Goal: Transaction & Acquisition: Obtain resource

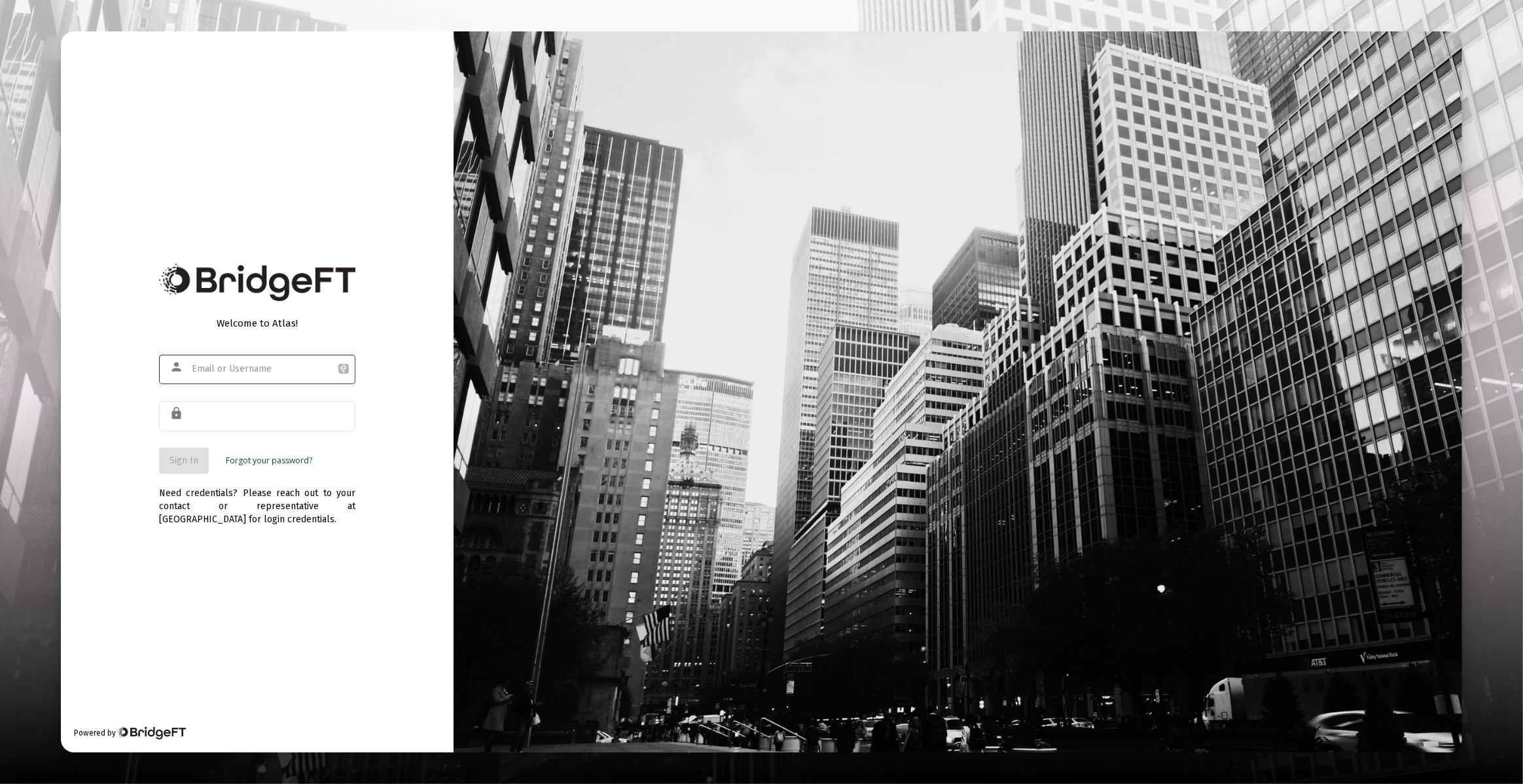
type input "julia@ablewealth.co"
click at [278, 426] on body "Welcome to Atlas! person julia@ablewealth.co lock Sign In Forgot your password?…" at bounding box center [762, 392] width 1523 height 784
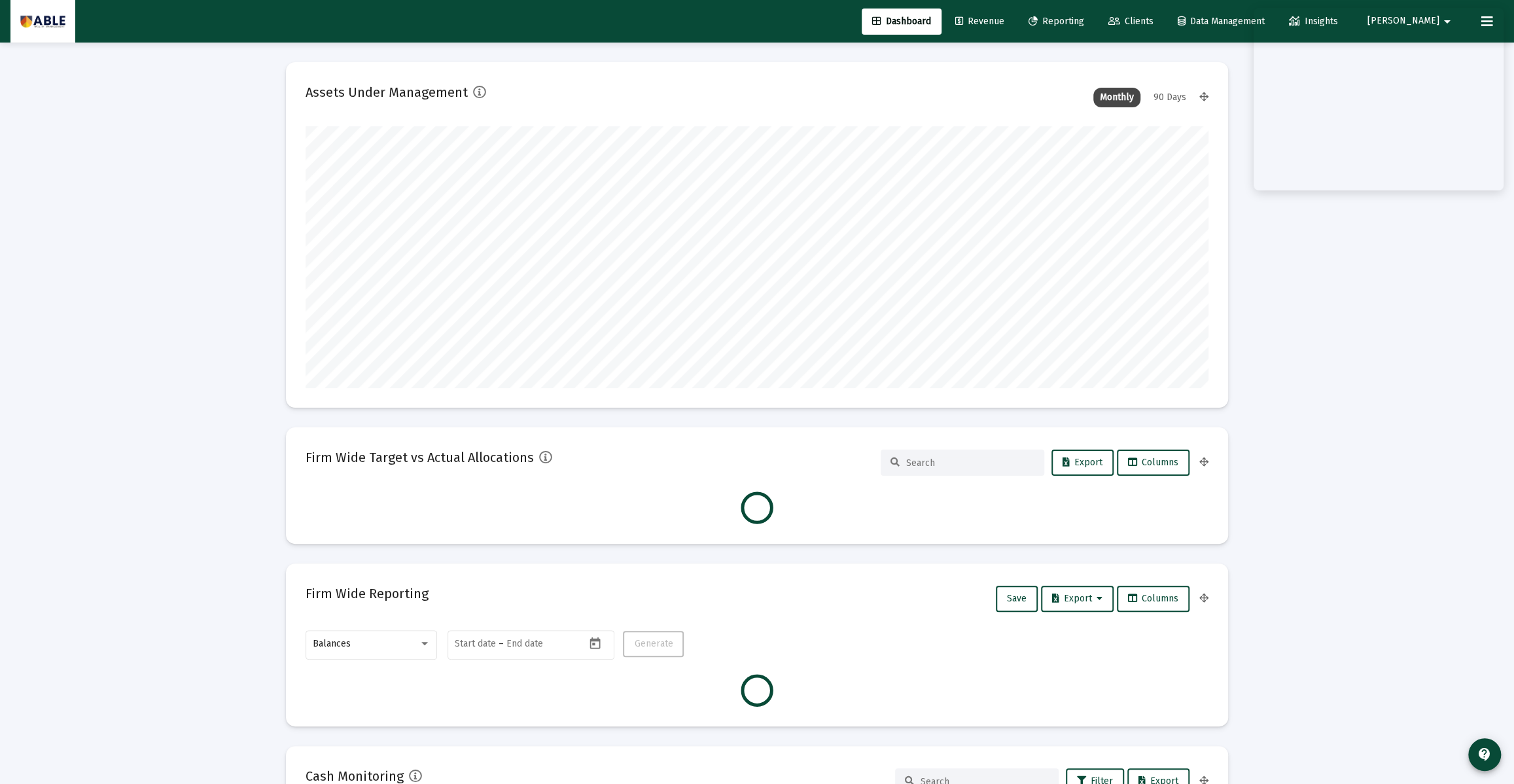
scroll to position [262, 486]
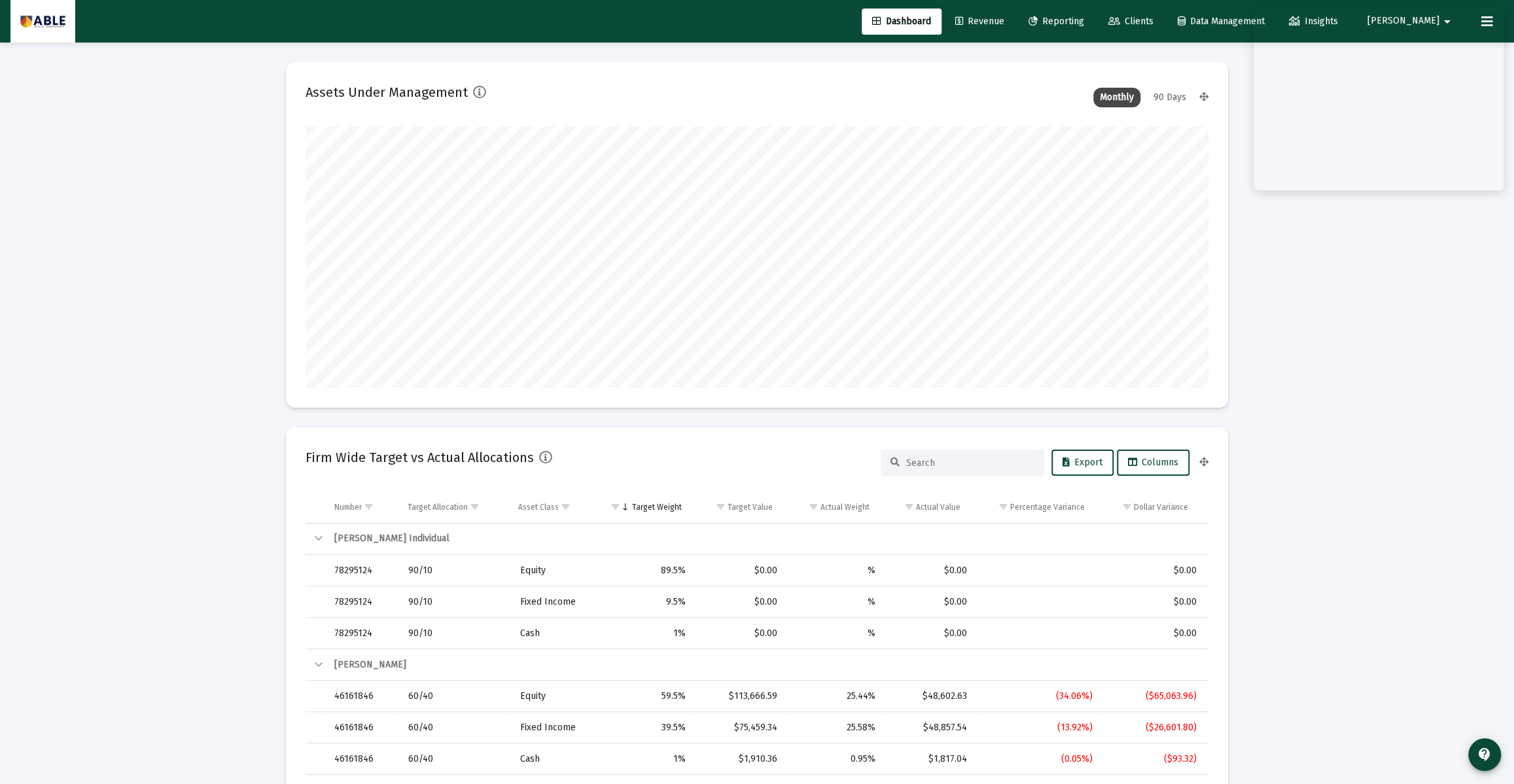
type input "2025-09-02"
click at [1153, 21] on span "Clients" at bounding box center [1131, 21] width 45 height 11
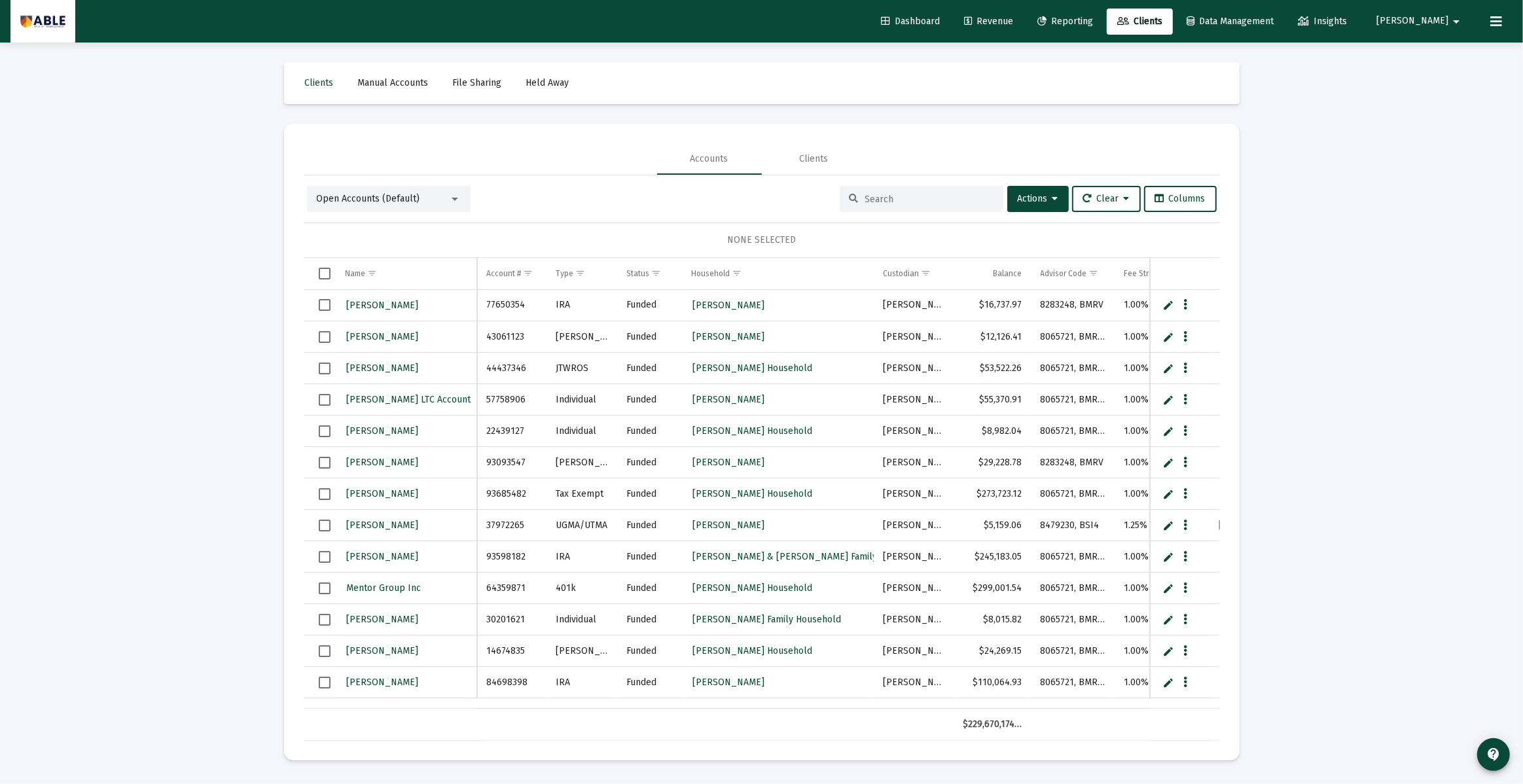
click at [878, 194] on input at bounding box center [929, 199] width 128 height 11
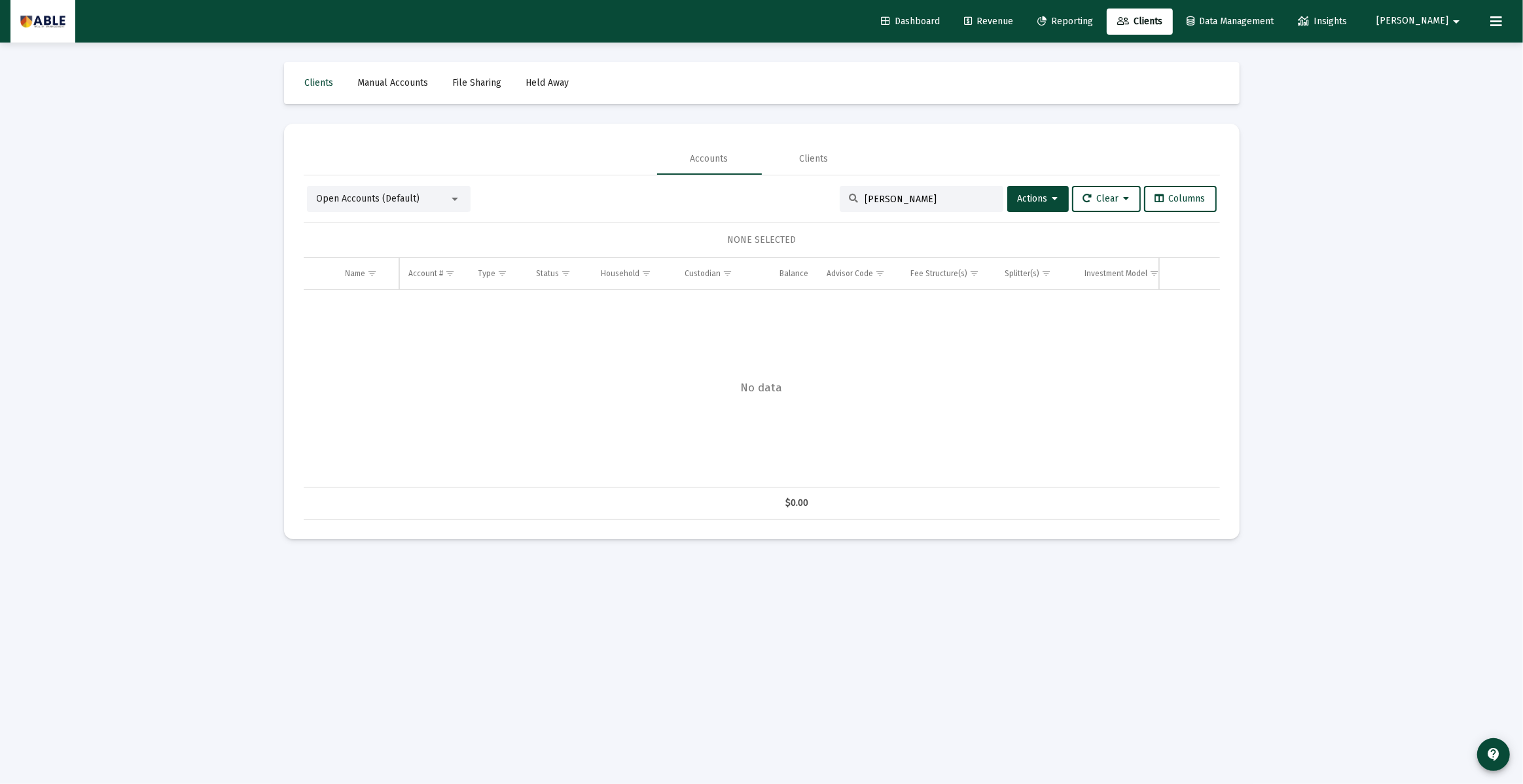
click at [924, 222] on div "NONE SELECTED" at bounding box center [762, 239] width 917 height 35
click at [923, 199] on input "joel goldb" at bounding box center [929, 199] width 128 height 11
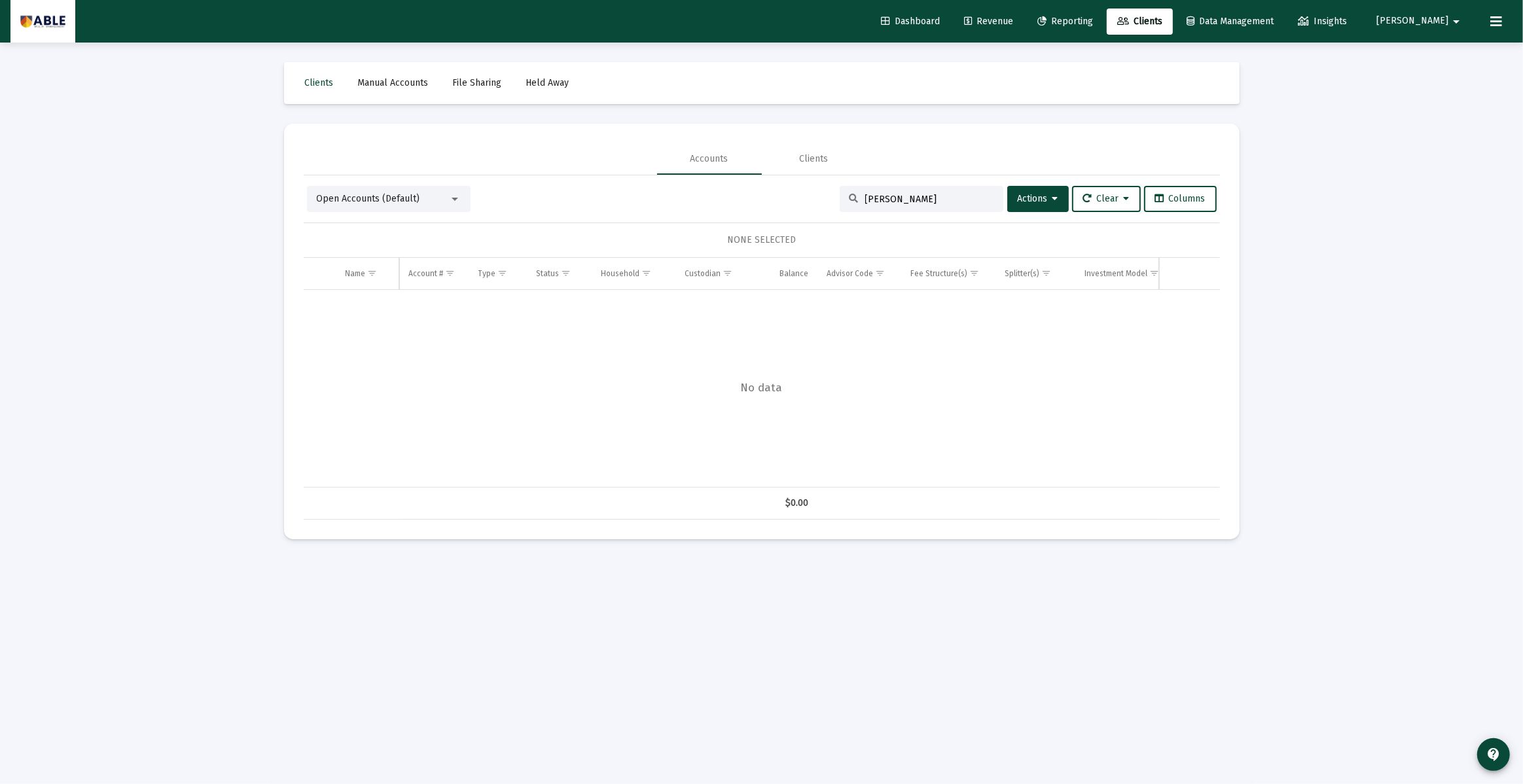
click at [923, 199] on input "joel goldb" at bounding box center [929, 199] width 128 height 11
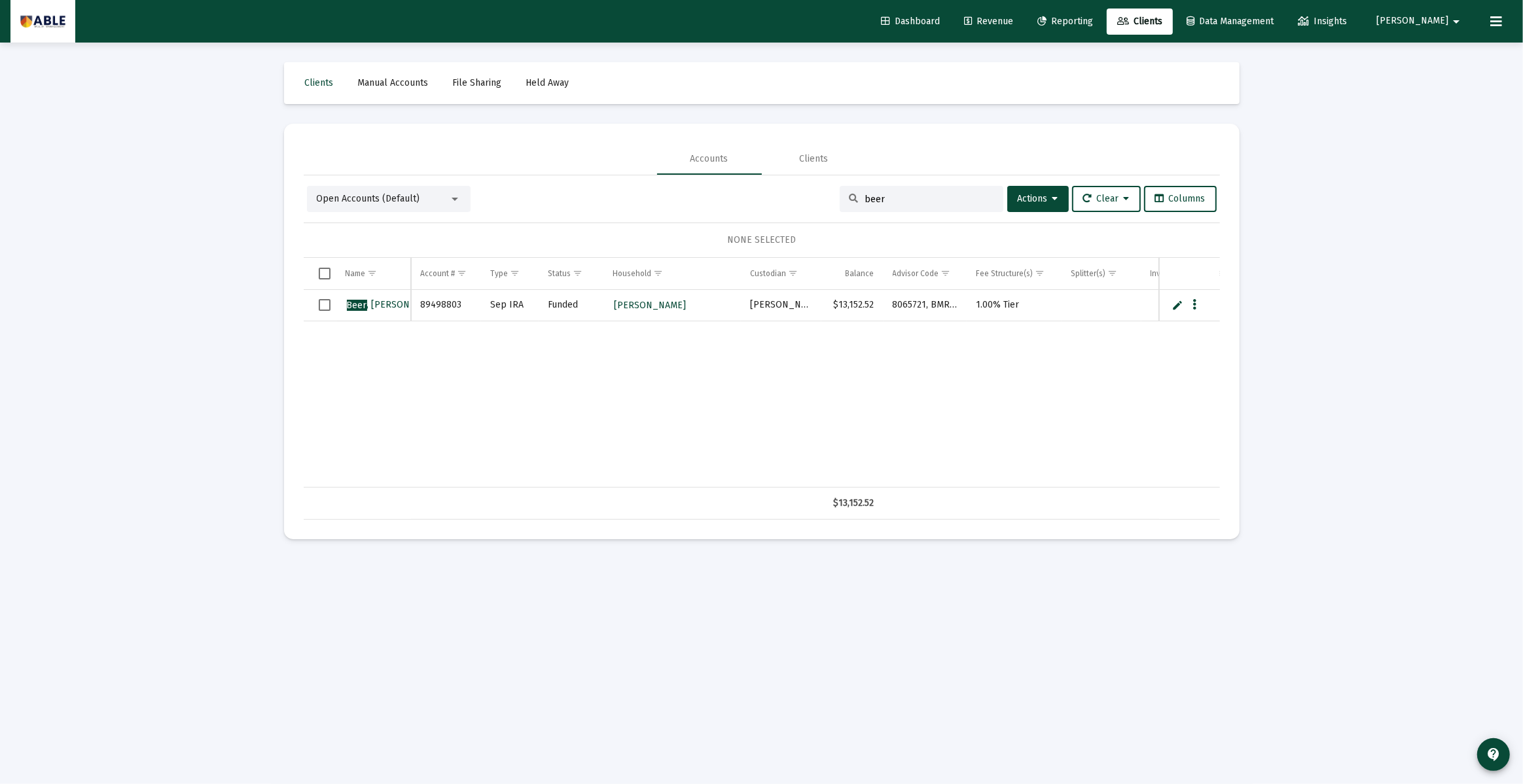
type input "beer"
click at [678, 302] on span "[PERSON_NAME]" at bounding box center [650, 305] width 72 height 11
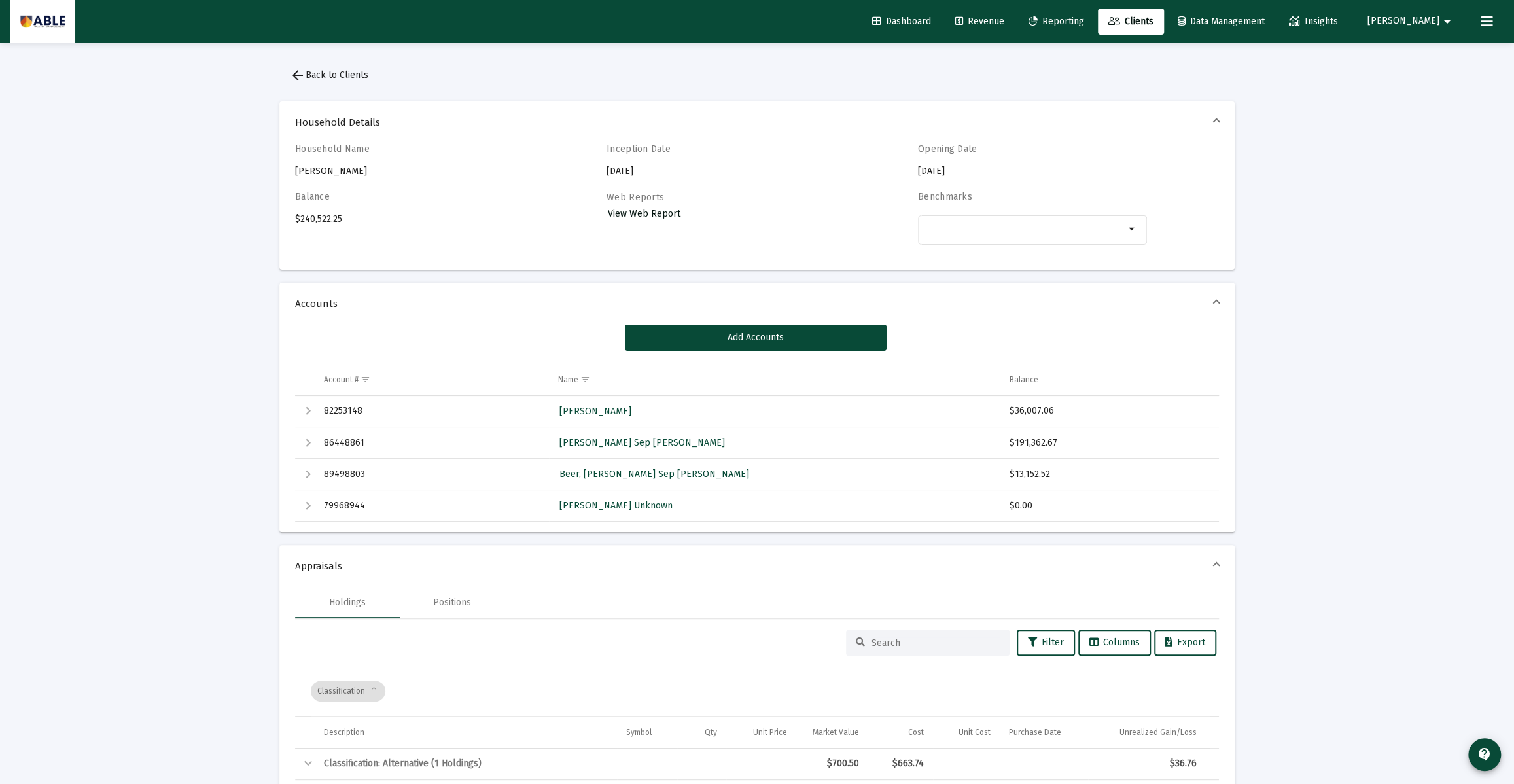
click at [647, 213] on span "View Web Report" at bounding box center [644, 214] width 73 height 11
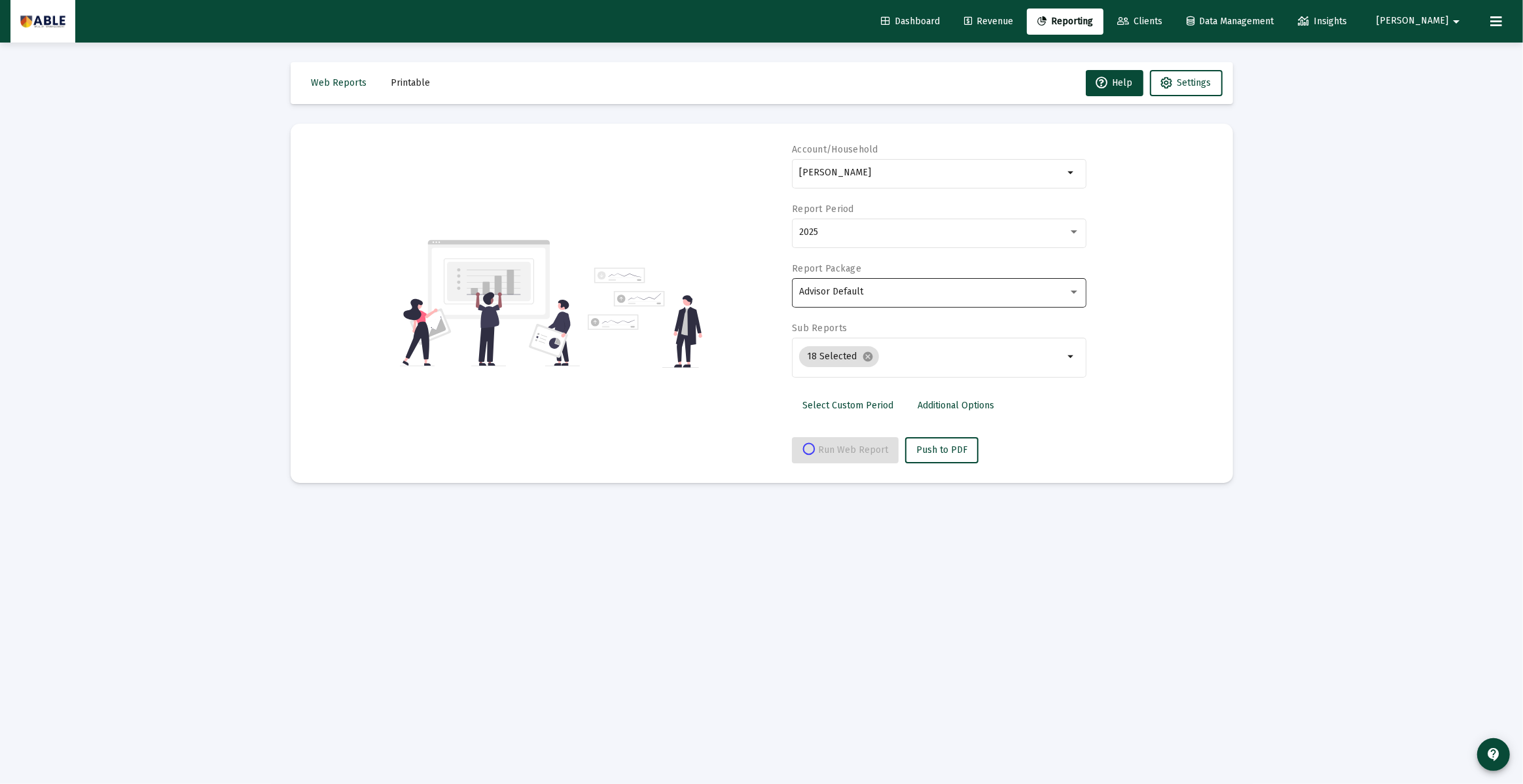
select select "View all"
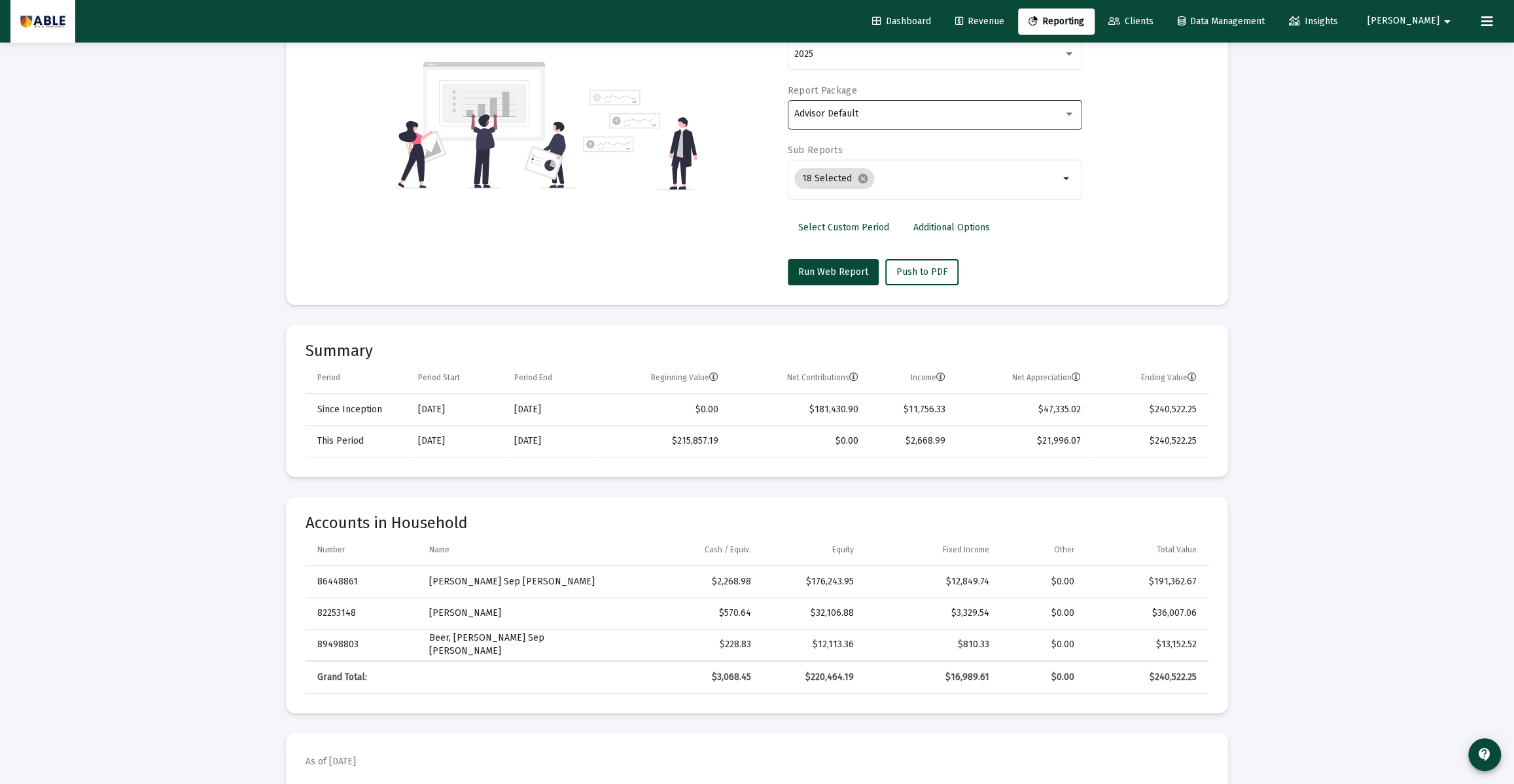
scroll to position [187, 0]
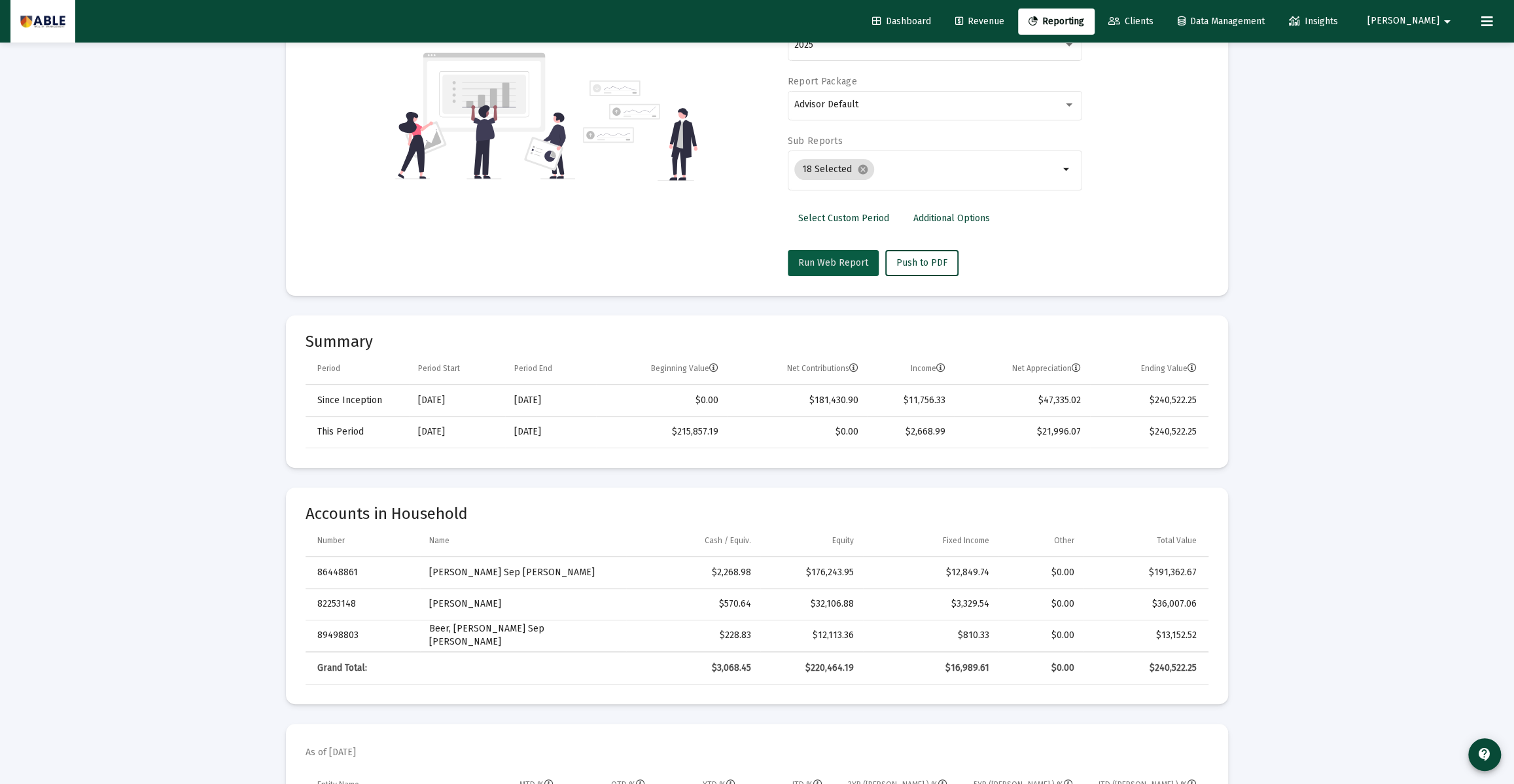
click at [843, 262] on span "Run Web Report" at bounding box center [833, 263] width 70 height 11
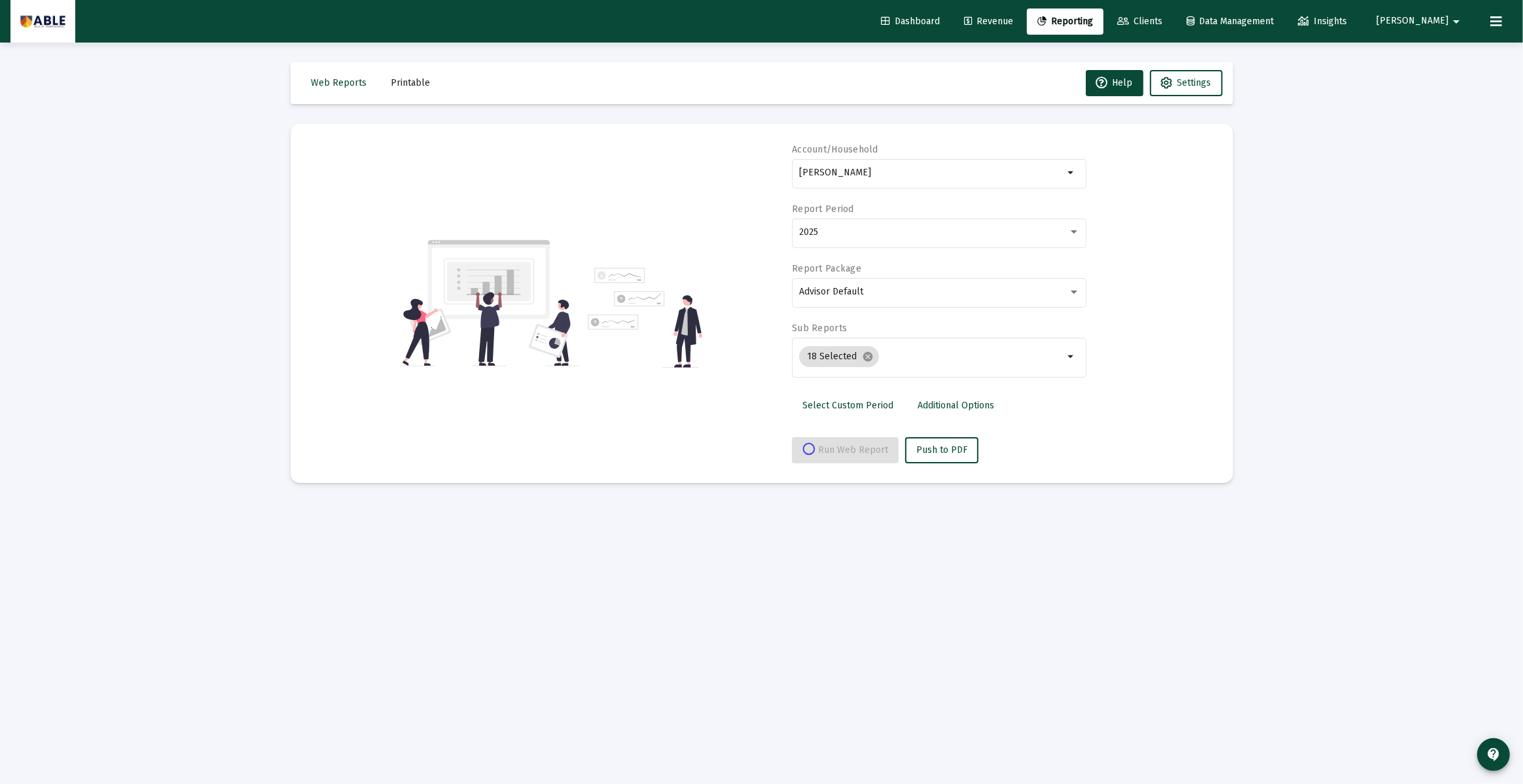
select select "View all"
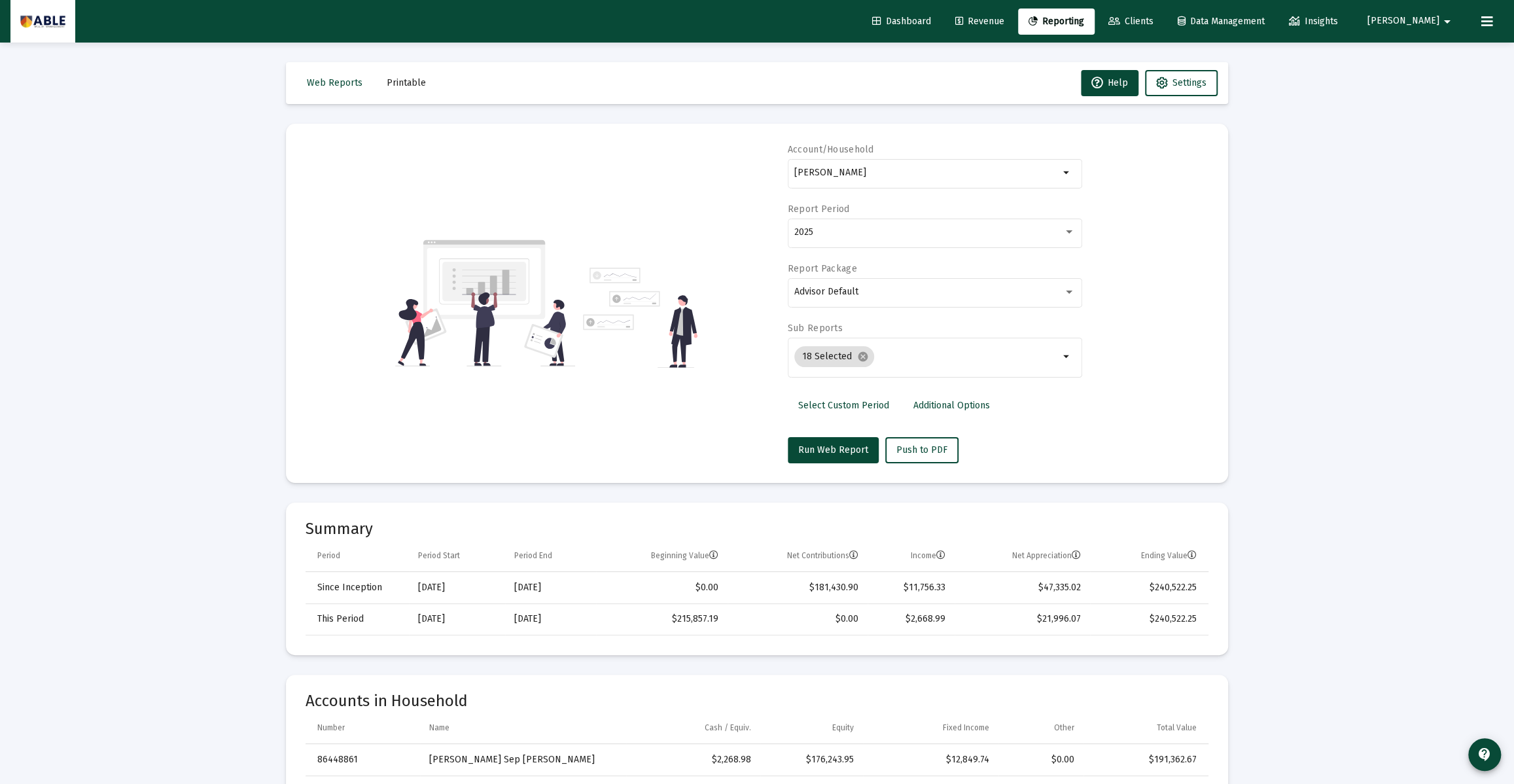
click at [726, 432] on div "Account/Household Goldberger, Joel Household arrow_drop_down Report Period 2025…" at bounding box center [757, 303] width 903 height 320
click at [928, 446] on span "Push to PDF" at bounding box center [922, 450] width 51 height 11
click at [1084, 19] on span "Reporting" at bounding box center [1056, 21] width 55 height 11
click at [1486, 18] on icon at bounding box center [1487, 21] width 12 height 16
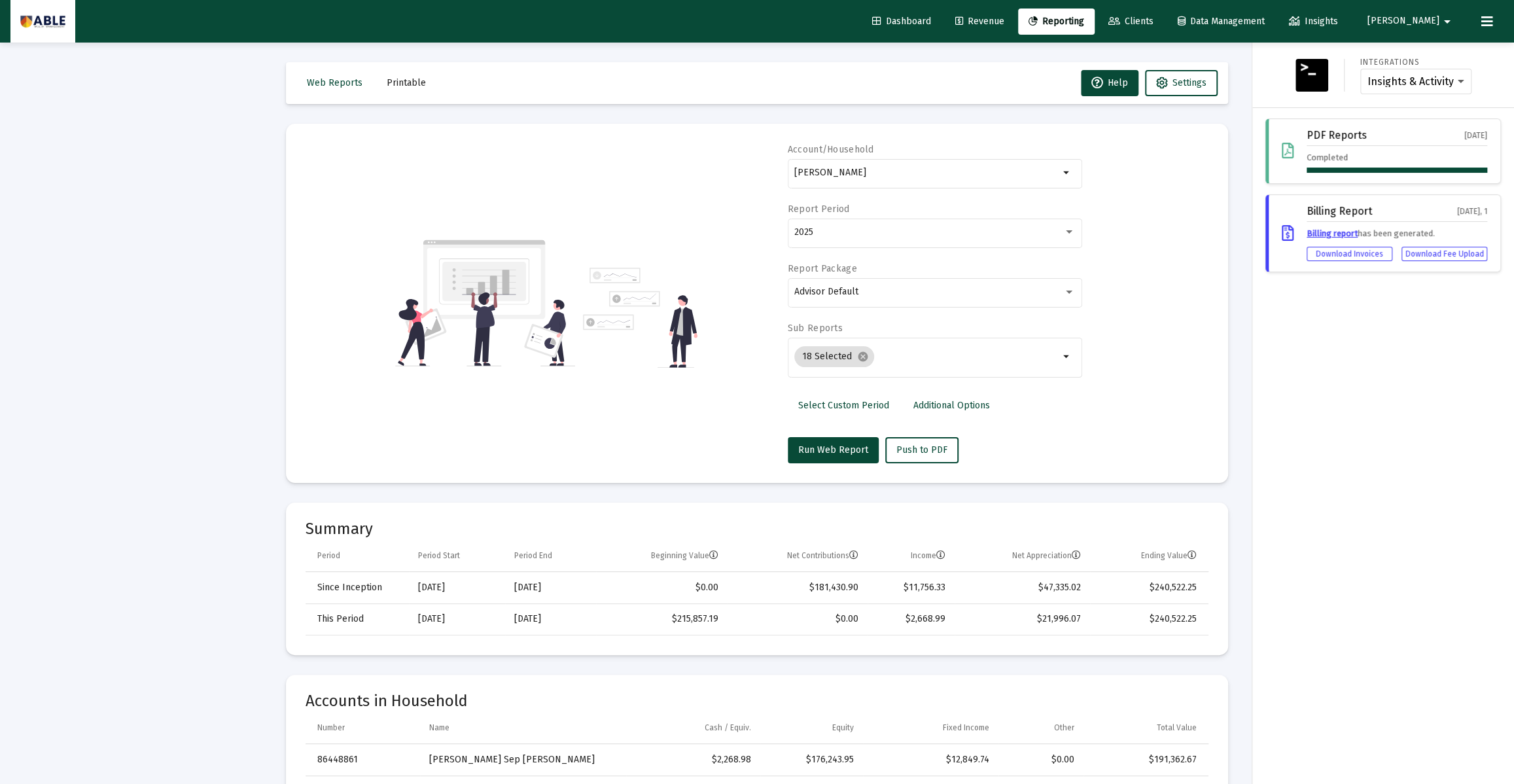
click at [1310, 146] on div "PDF Reports Sep 3, 2025 Completed" at bounding box center [1396, 151] width 181 height 43
click at [1272, 149] on div "PDF Reports Sep 3, 2025 Completed" at bounding box center [1383, 151] width 235 height 66
click at [1288, 149] on icon at bounding box center [1287, 151] width 12 height 16
click at [1350, 255] on div "Download Invoices" at bounding box center [1349, 253] width 86 height 15
click at [1333, 150] on div "PDF Reports Sep 3, 2025 Completed" at bounding box center [1396, 151] width 181 height 43
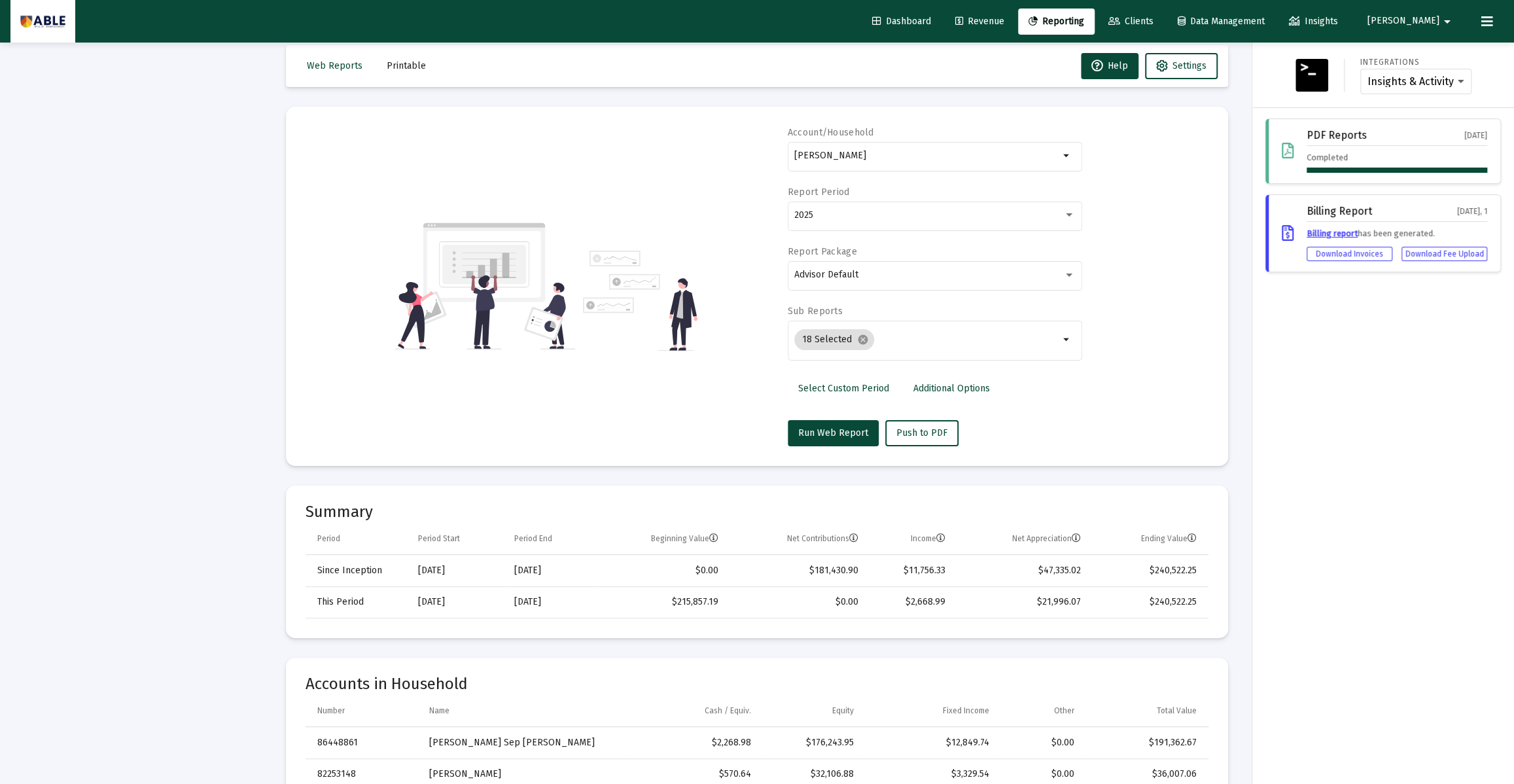
click at [1356, 143] on div "PDF Reports Sep 3, 2025" at bounding box center [1396, 138] width 181 height 17
click at [1287, 145] on icon at bounding box center [1287, 151] width 12 height 16
click at [1388, 186] on div "PDF Reports Sep 3, 2025 Completed Billing Report Jan 1, 1 Billing report has be…" at bounding box center [1383, 195] width 262 height 174
click at [1463, 332] on div "Integrations Insights & Activity Wealthbox PDF Reports Sep 3, 2025 Completed Bi…" at bounding box center [1383, 412] width 262 height 741
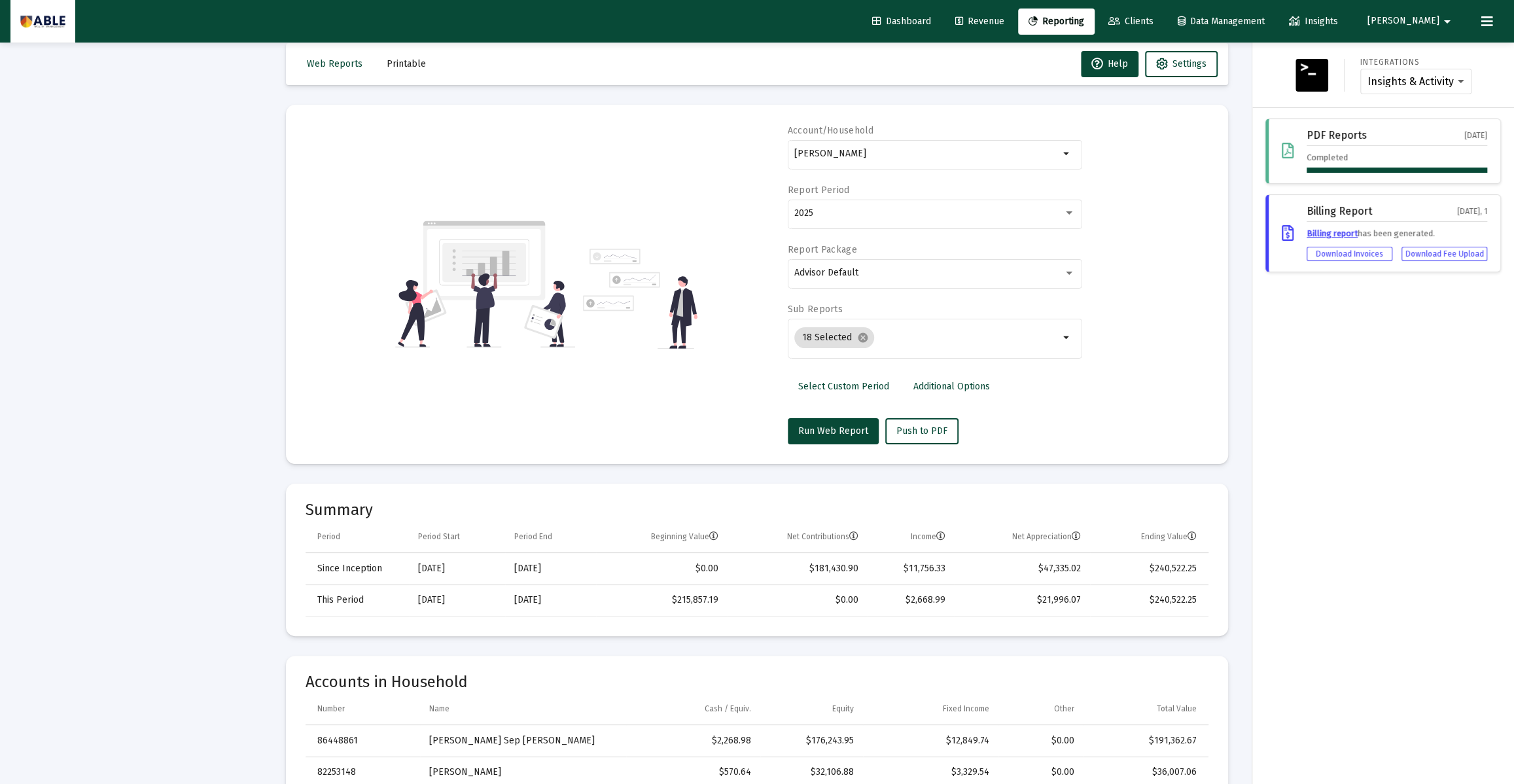
click at [1341, 162] on div "Completed" at bounding box center [1396, 161] width 181 height 21
click at [1297, 137] on div "PDF Reports Sep 3, 2025 Completed" at bounding box center [1383, 151] width 235 height 66
click at [1340, 136] on div "PDF Reports" at bounding box center [1336, 135] width 60 height 12
click at [1489, 19] on icon at bounding box center [1487, 21] width 12 height 16
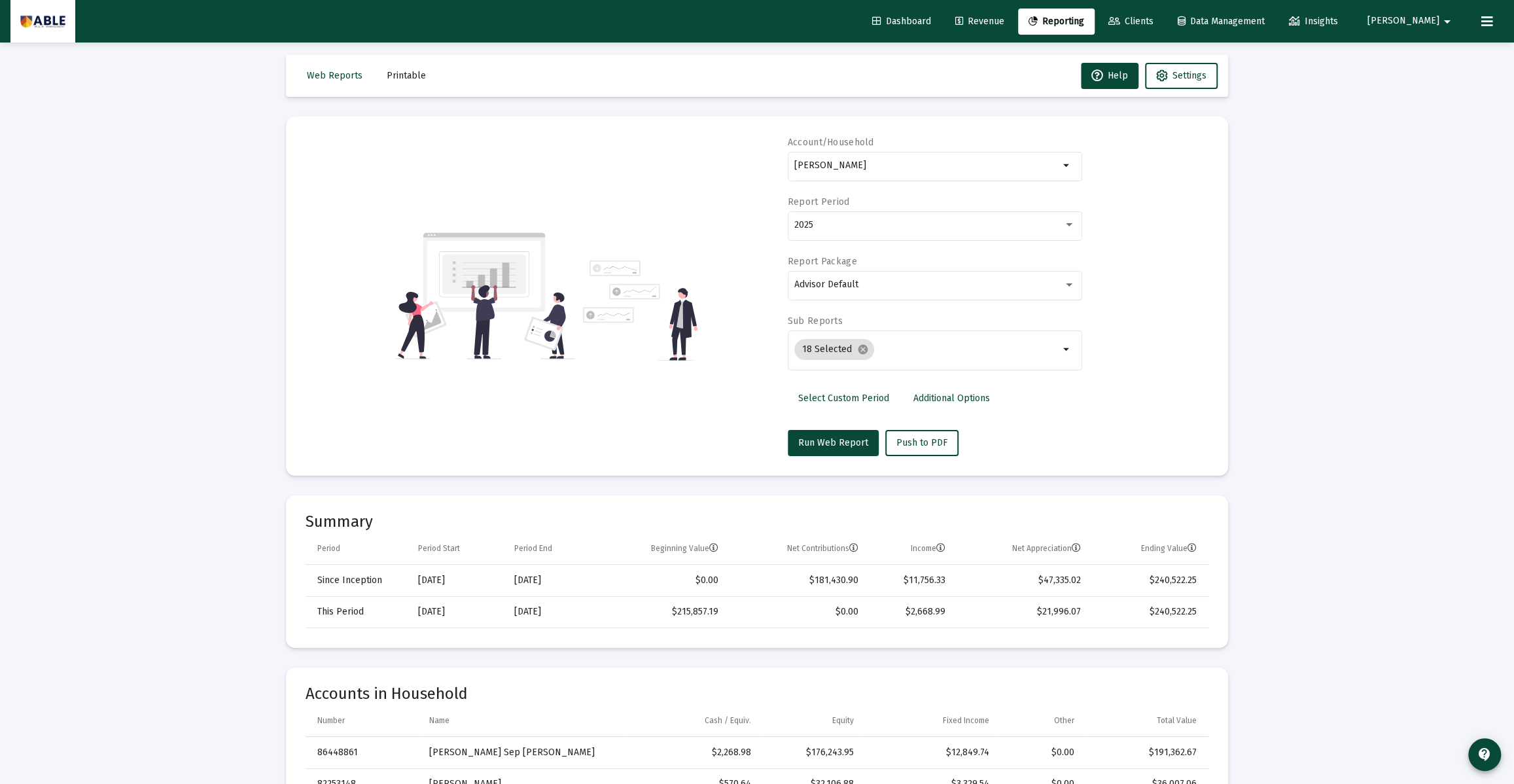
scroll to position [6, 0]
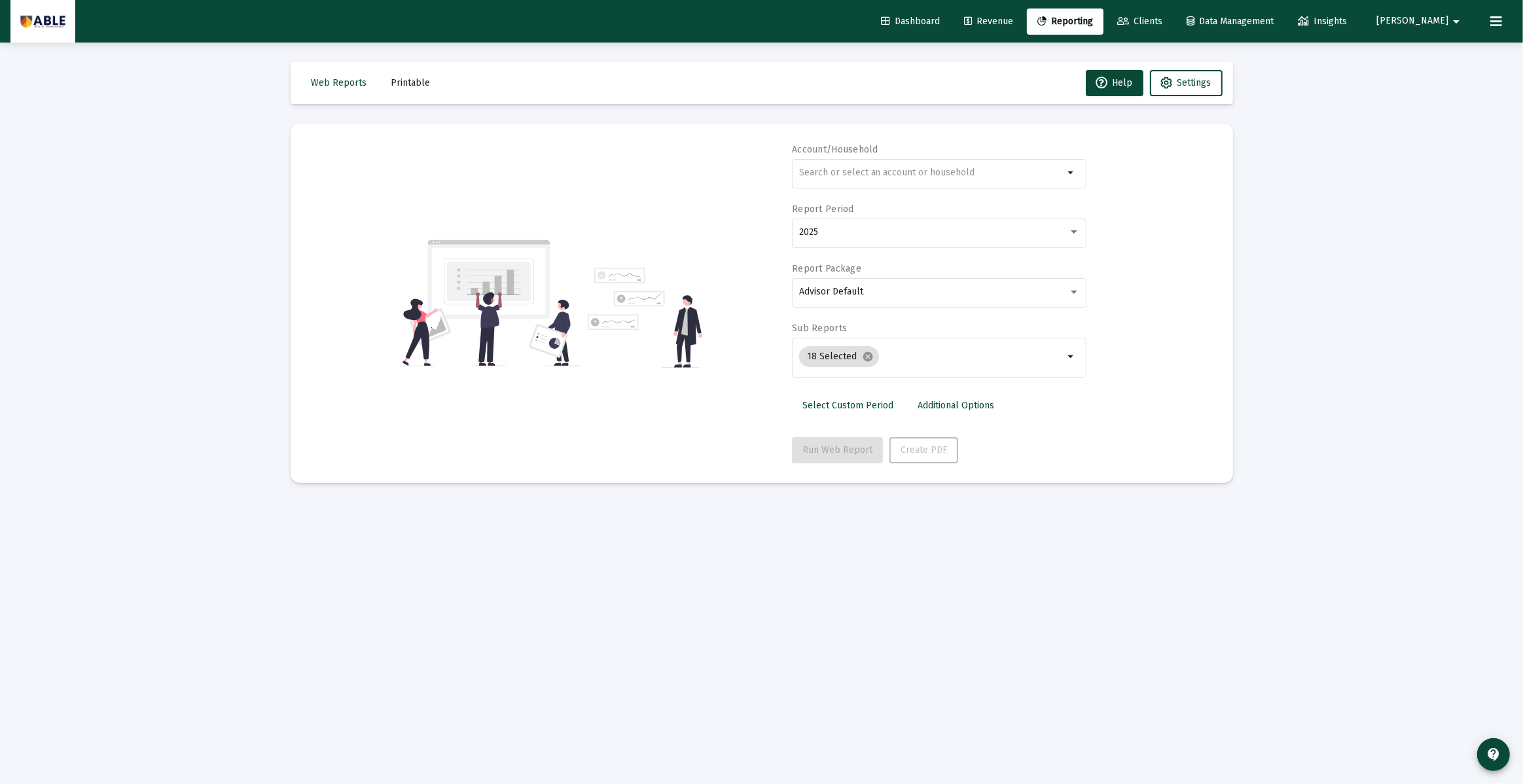
click at [919, 409] on span "Additional Options" at bounding box center [956, 405] width 77 height 11
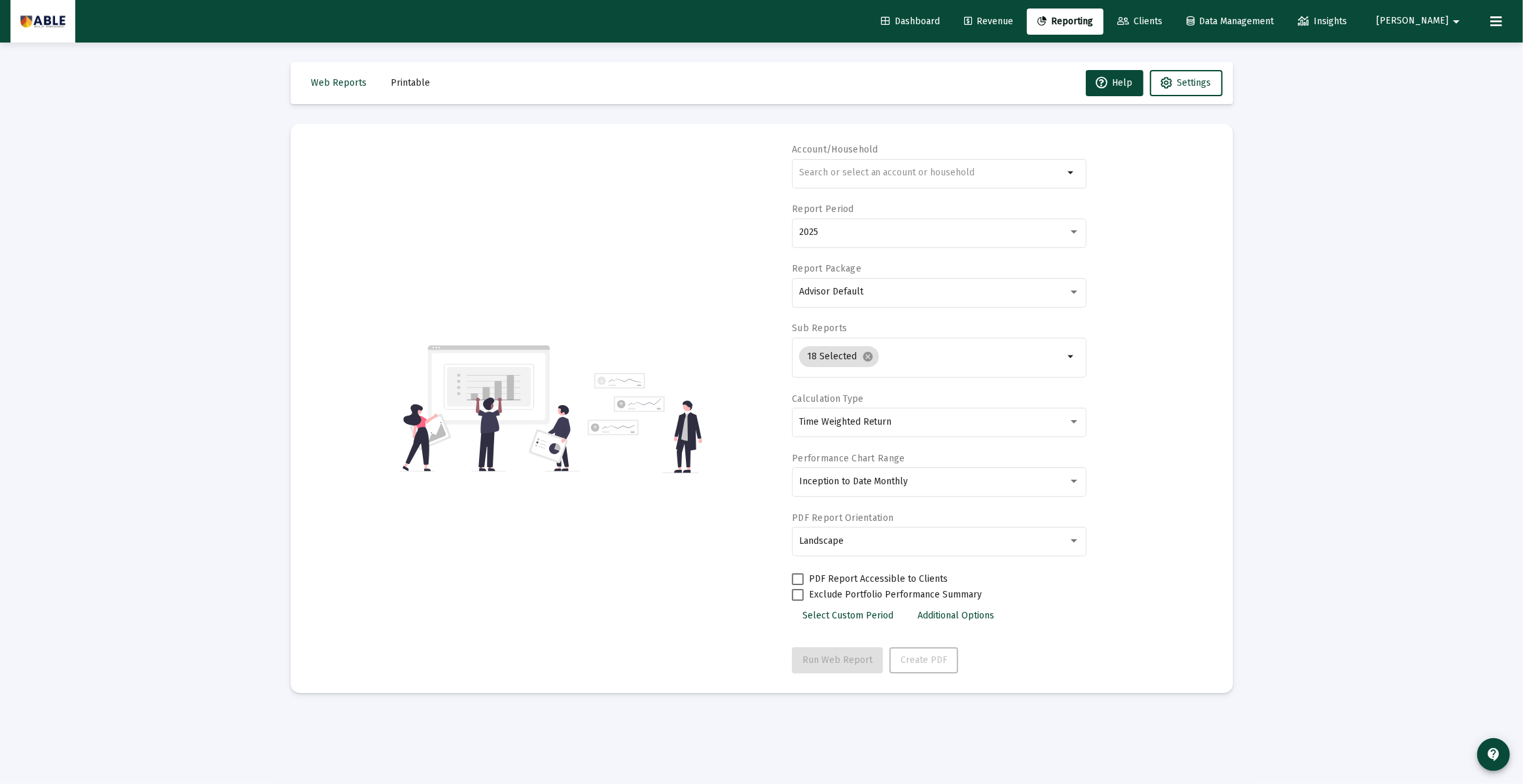
click at [803, 574] on span at bounding box center [797, 578] width 12 height 12
click at [798, 585] on input "PDF Report Accessible to Clients" at bounding box center [797, 585] width 1 height 1
checkbox input "true"
click at [800, 594] on span at bounding box center [797, 594] width 12 height 12
click at [798, 601] on input "Exclude Portfolio Performance Summary" at bounding box center [797, 601] width 1 height 1
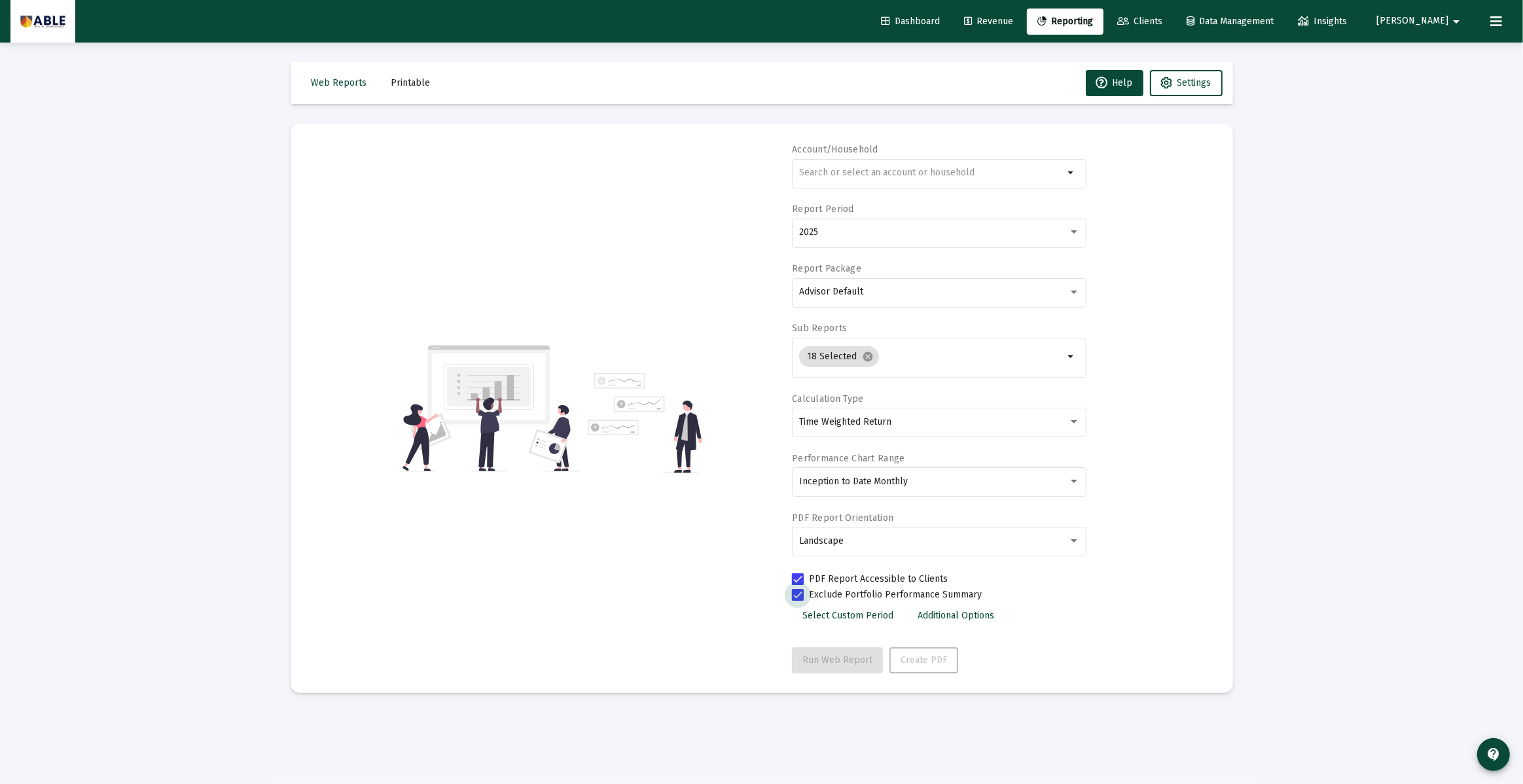
click at [797, 592] on span at bounding box center [797, 594] width 12 height 12
click at [797, 601] on input "Exclude Portfolio Performance Summary" at bounding box center [797, 601] width 1 height 1
checkbox input "false"
click at [890, 543] on div "Landscape" at bounding box center [933, 540] width 269 height 10
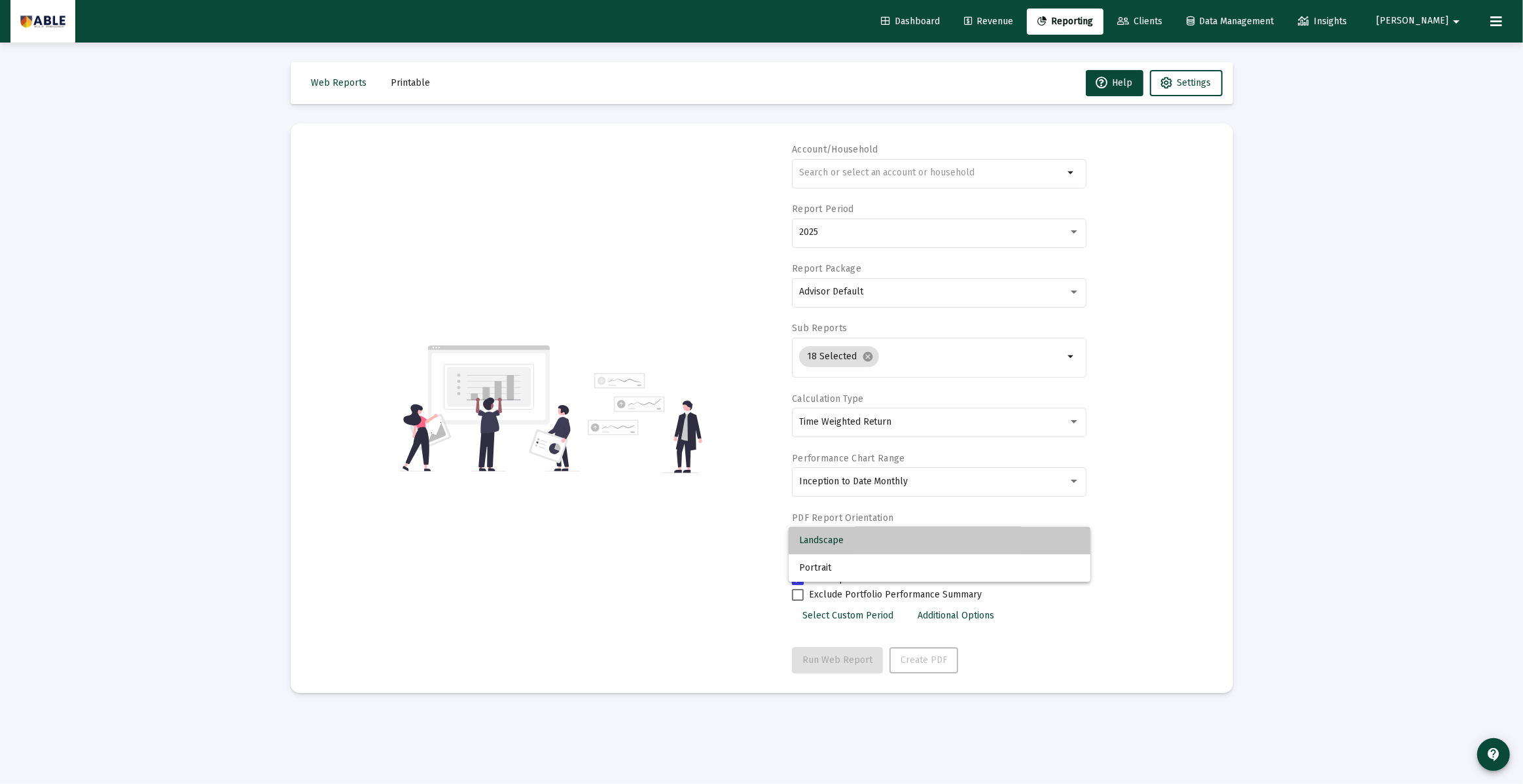
click at [890, 543] on span "Landscape" at bounding box center [939, 540] width 281 height 28
click at [882, 485] on span "Inception to Date Monthly" at bounding box center [854, 481] width 109 height 11
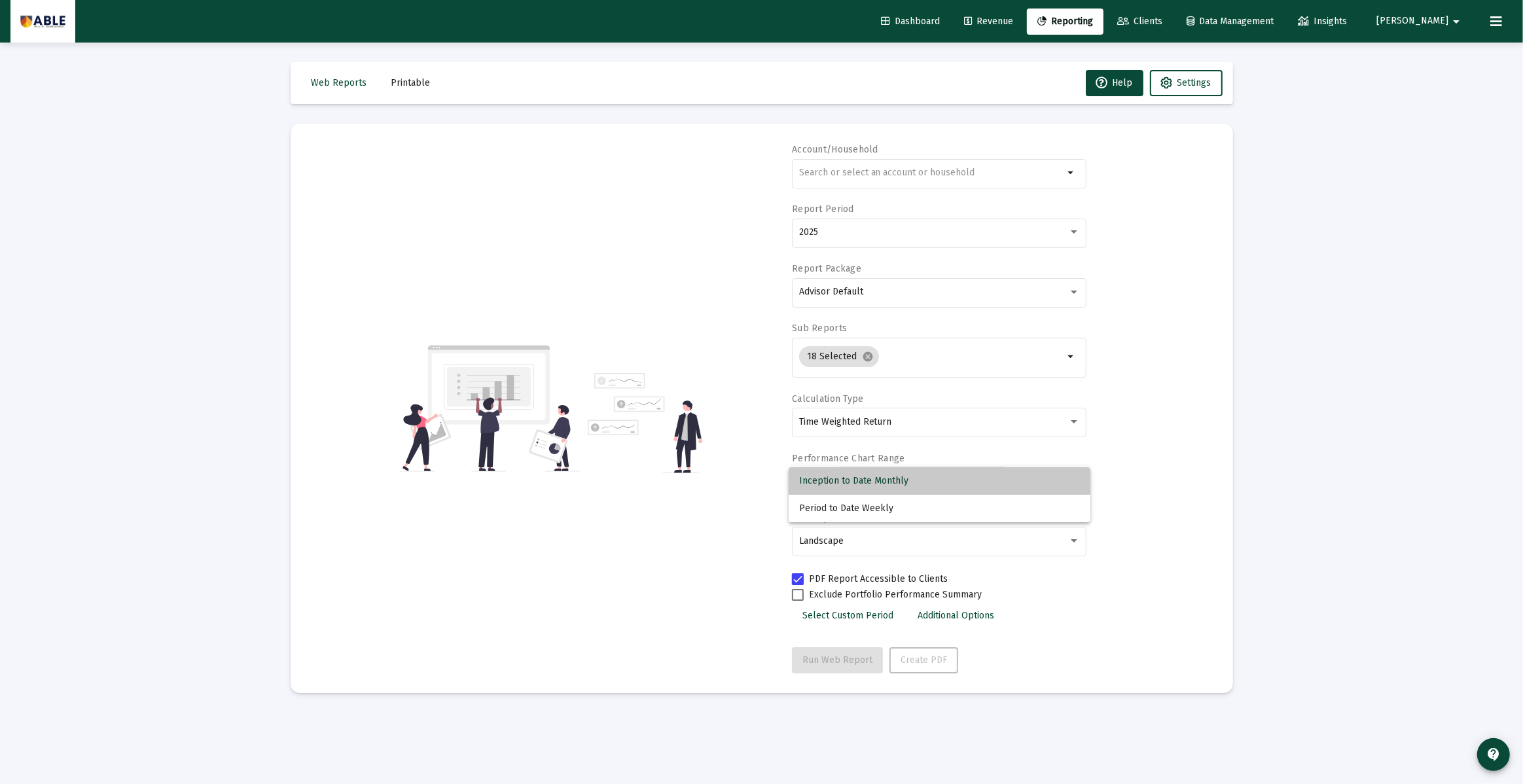
click at [882, 485] on span "Inception to Date Monthly" at bounding box center [939, 481] width 281 height 28
click at [867, 356] on mat-icon "cancel" at bounding box center [867, 356] width 12 height 12
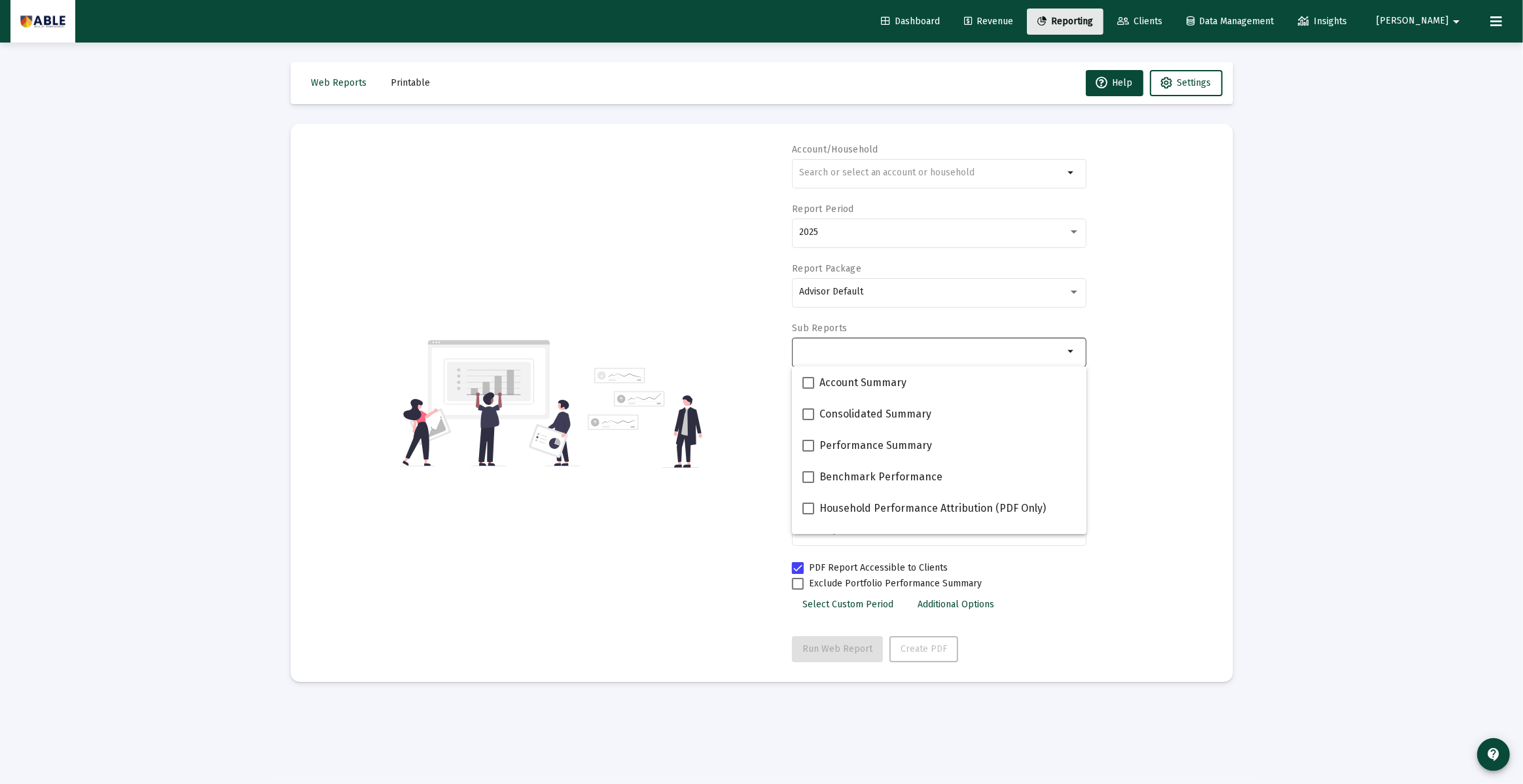
click at [1093, 21] on span "Reporting" at bounding box center [1065, 21] width 55 height 11
click at [339, 80] on span "Web Reports" at bounding box center [339, 83] width 55 height 11
click at [1093, 24] on span "Reporting" at bounding box center [1065, 21] width 55 height 11
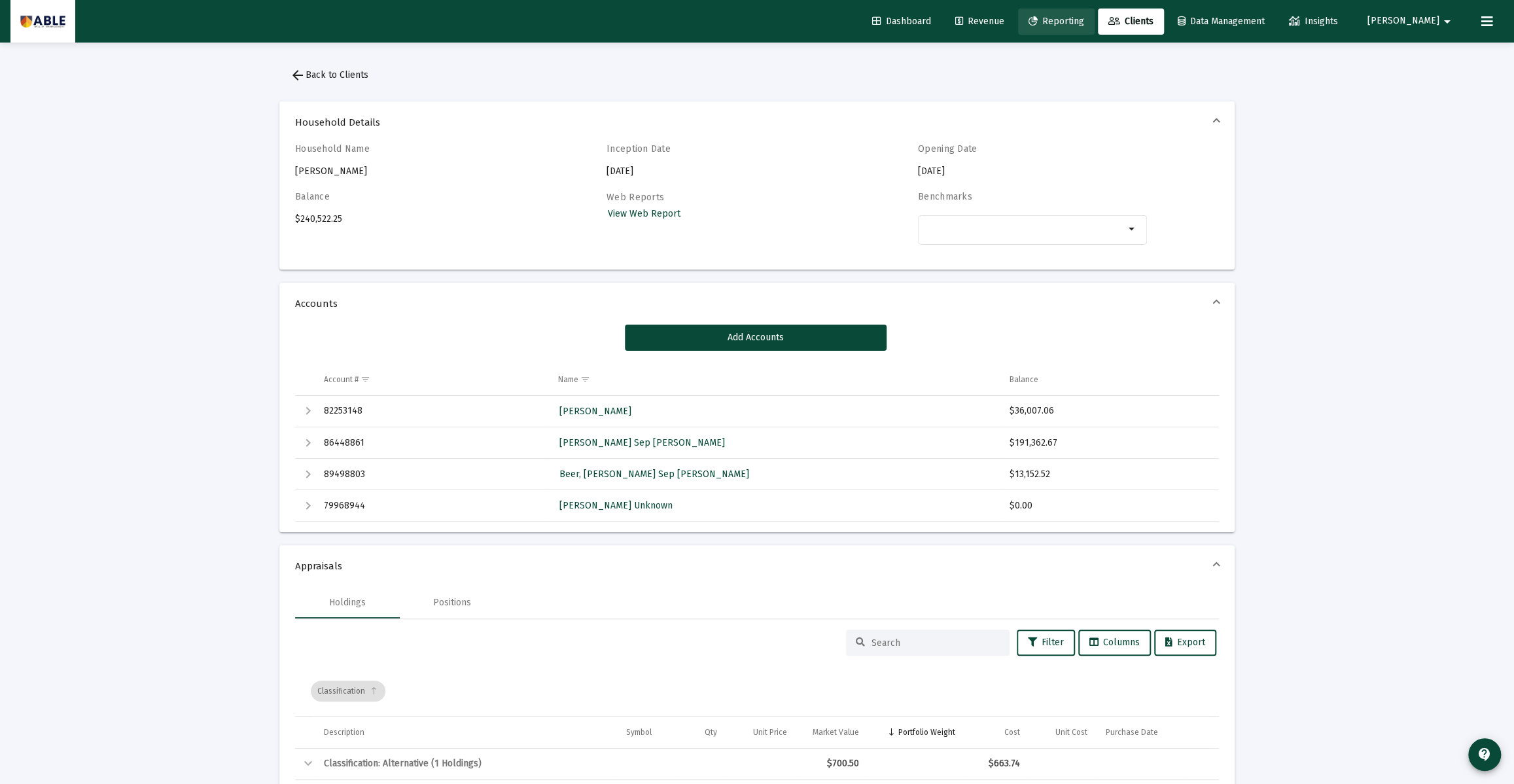
click at [1084, 25] on span "Reporting" at bounding box center [1056, 21] width 55 height 11
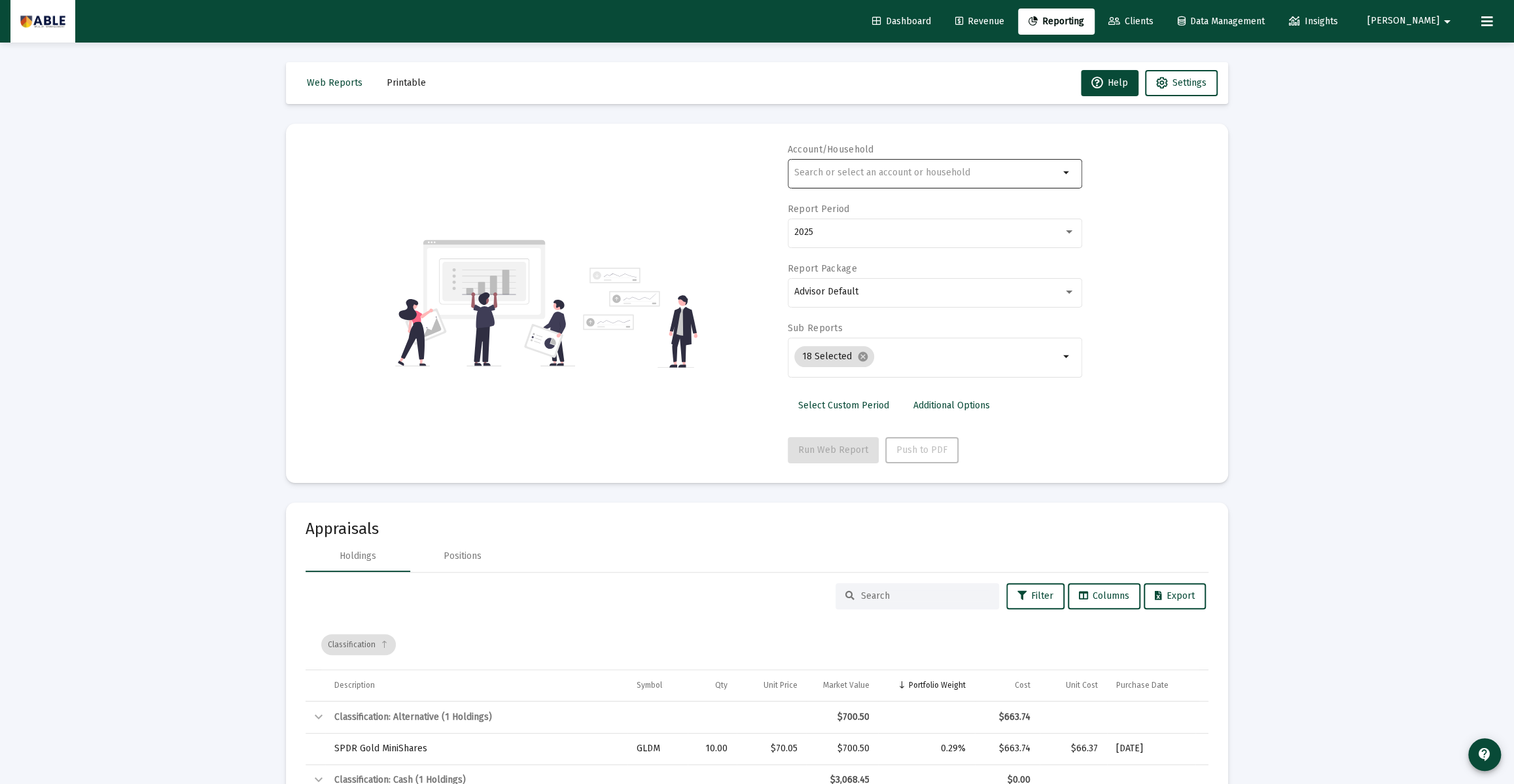
click at [906, 172] on input "text" at bounding box center [927, 172] width 265 height 10
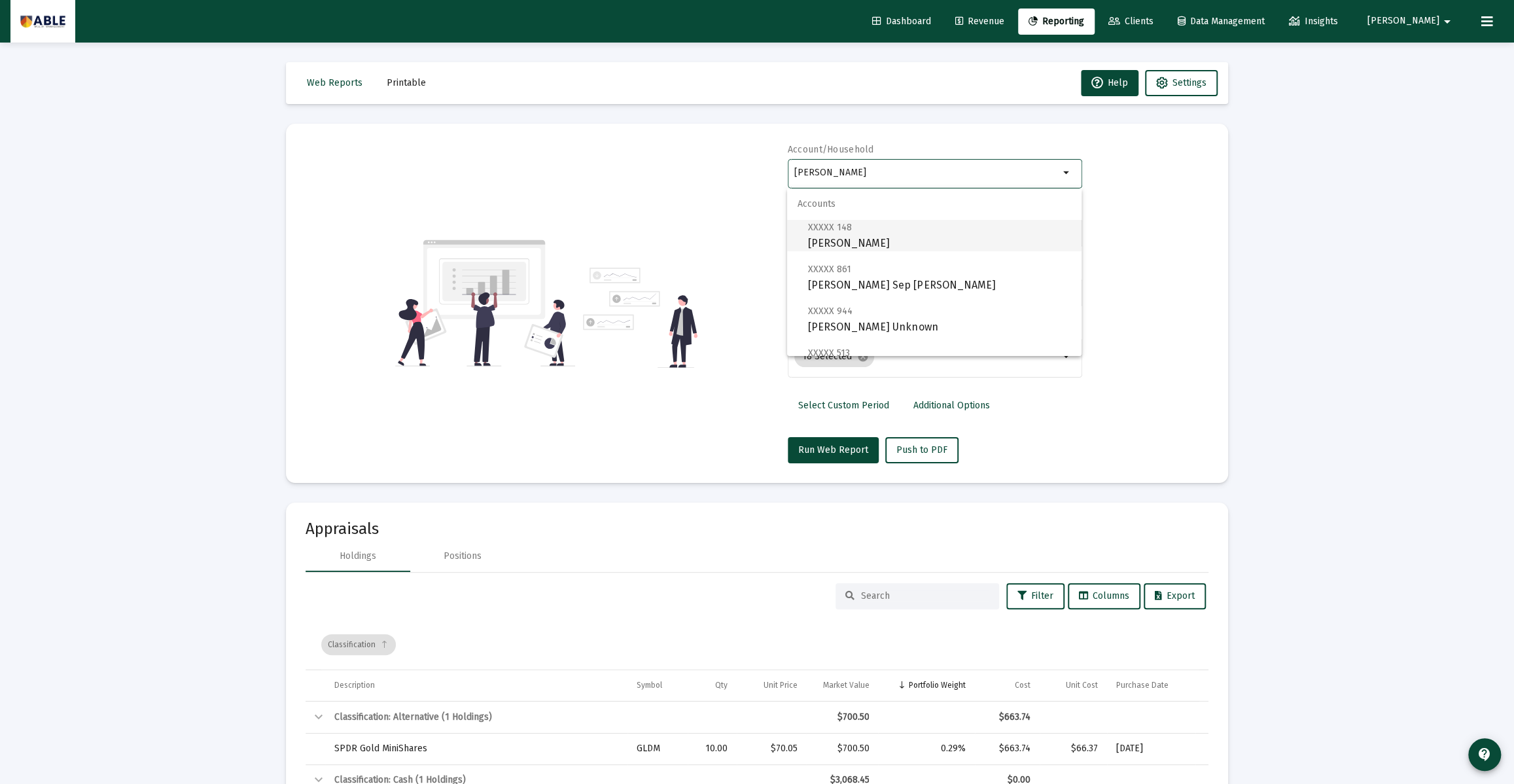
click at [933, 241] on span "XXXXX 148 [PERSON_NAME] Individual" at bounding box center [940, 235] width 263 height 32
click at [954, 176] on input "[PERSON_NAME]" at bounding box center [927, 172] width 265 height 10
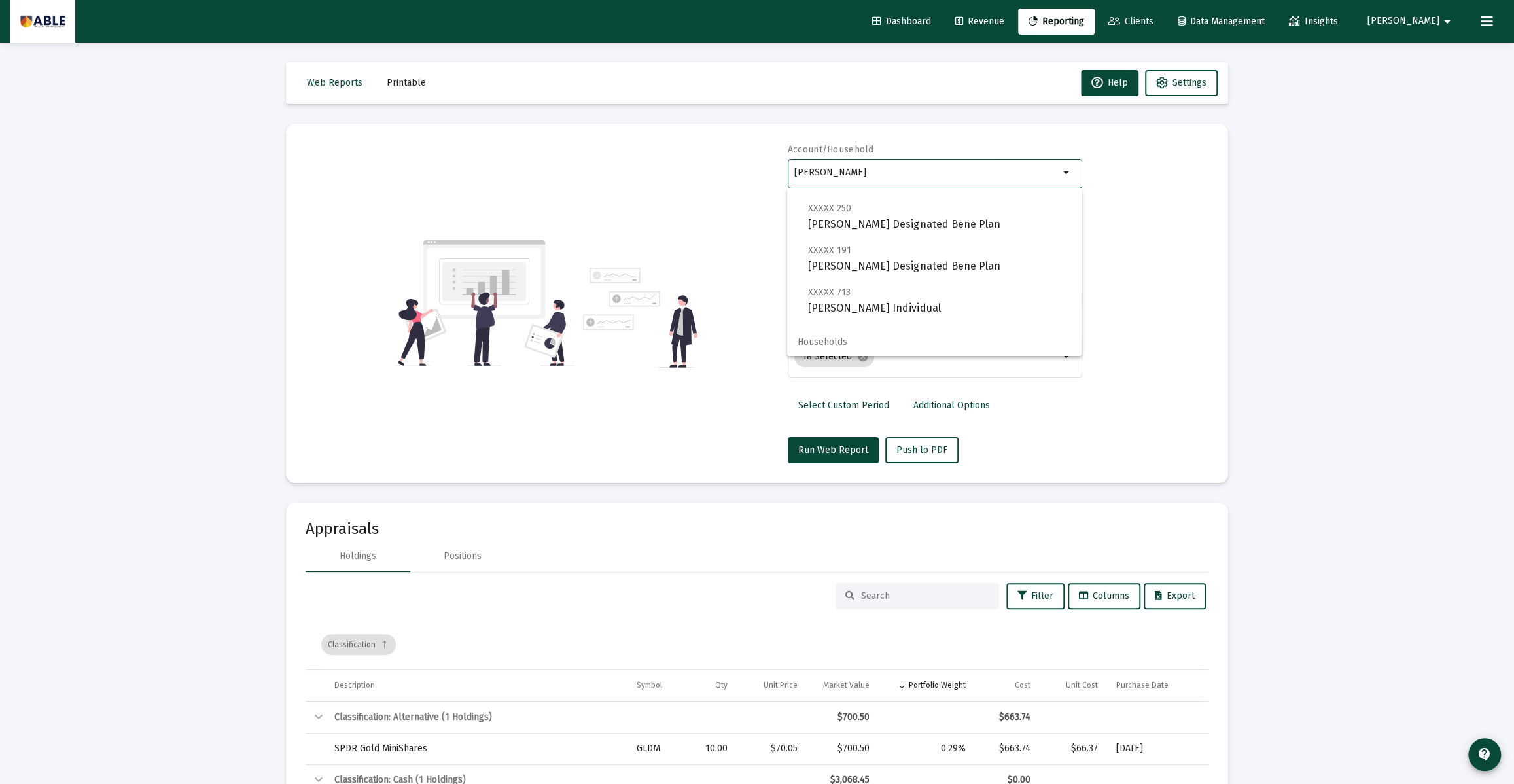
scroll to position [331, 0]
click at [924, 264] on span "[PERSON_NAME]" at bounding box center [940, 270] width 263 height 31
type input "[PERSON_NAME]"
click at [933, 451] on span "Push to PDF" at bounding box center [922, 450] width 51 height 11
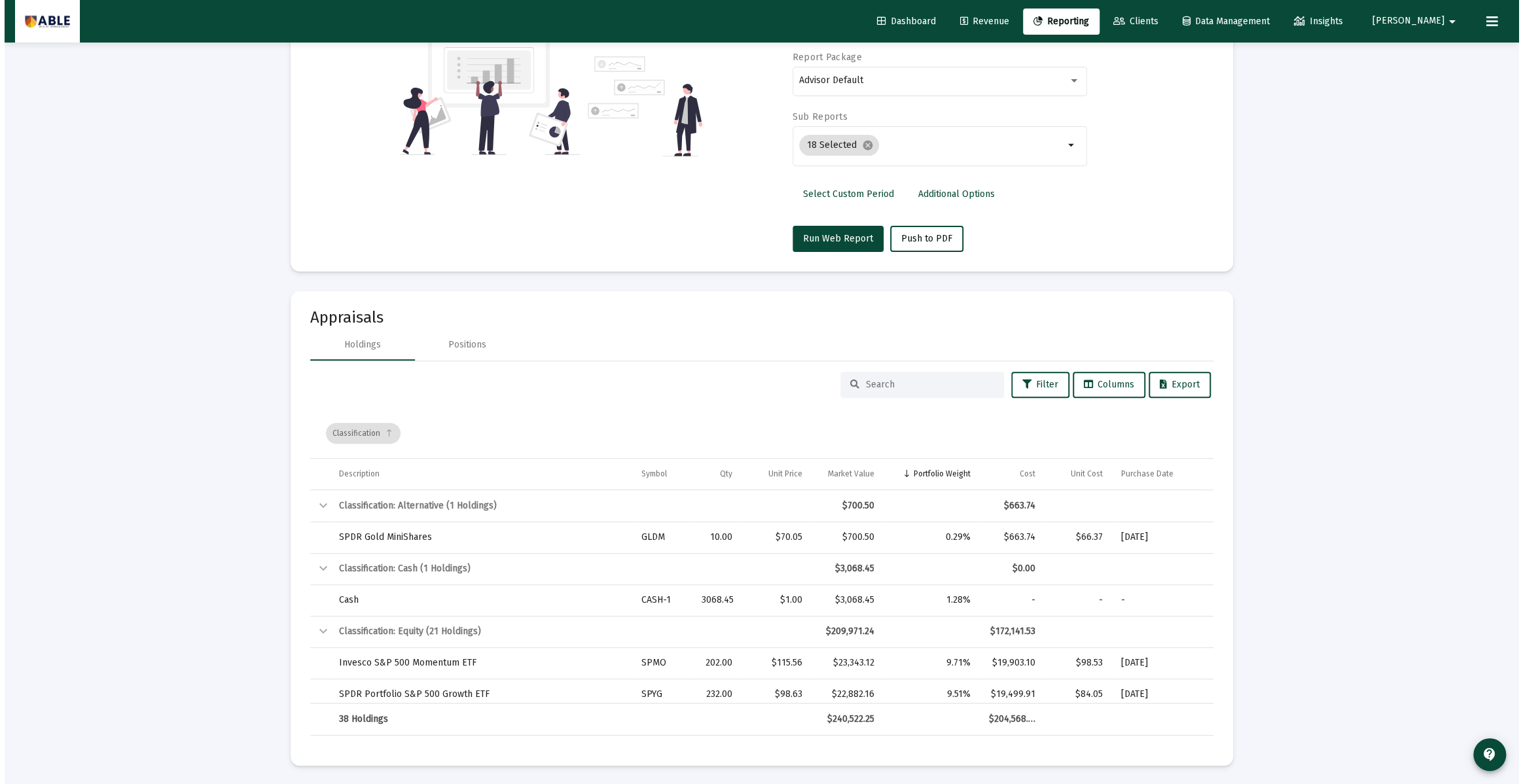
scroll to position [0, 0]
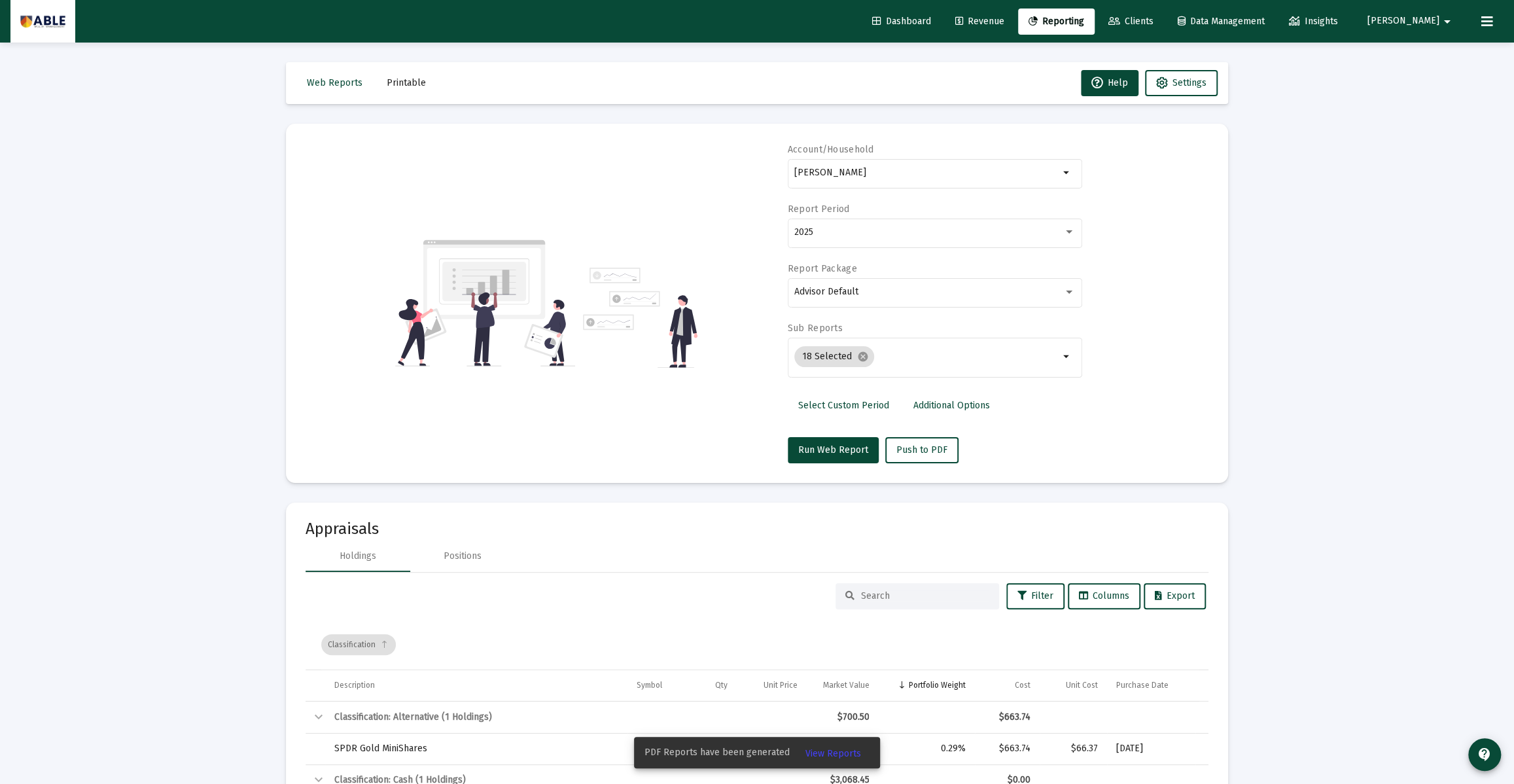
click at [829, 754] on span "View Reports" at bounding box center [833, 754] width 55 height 11
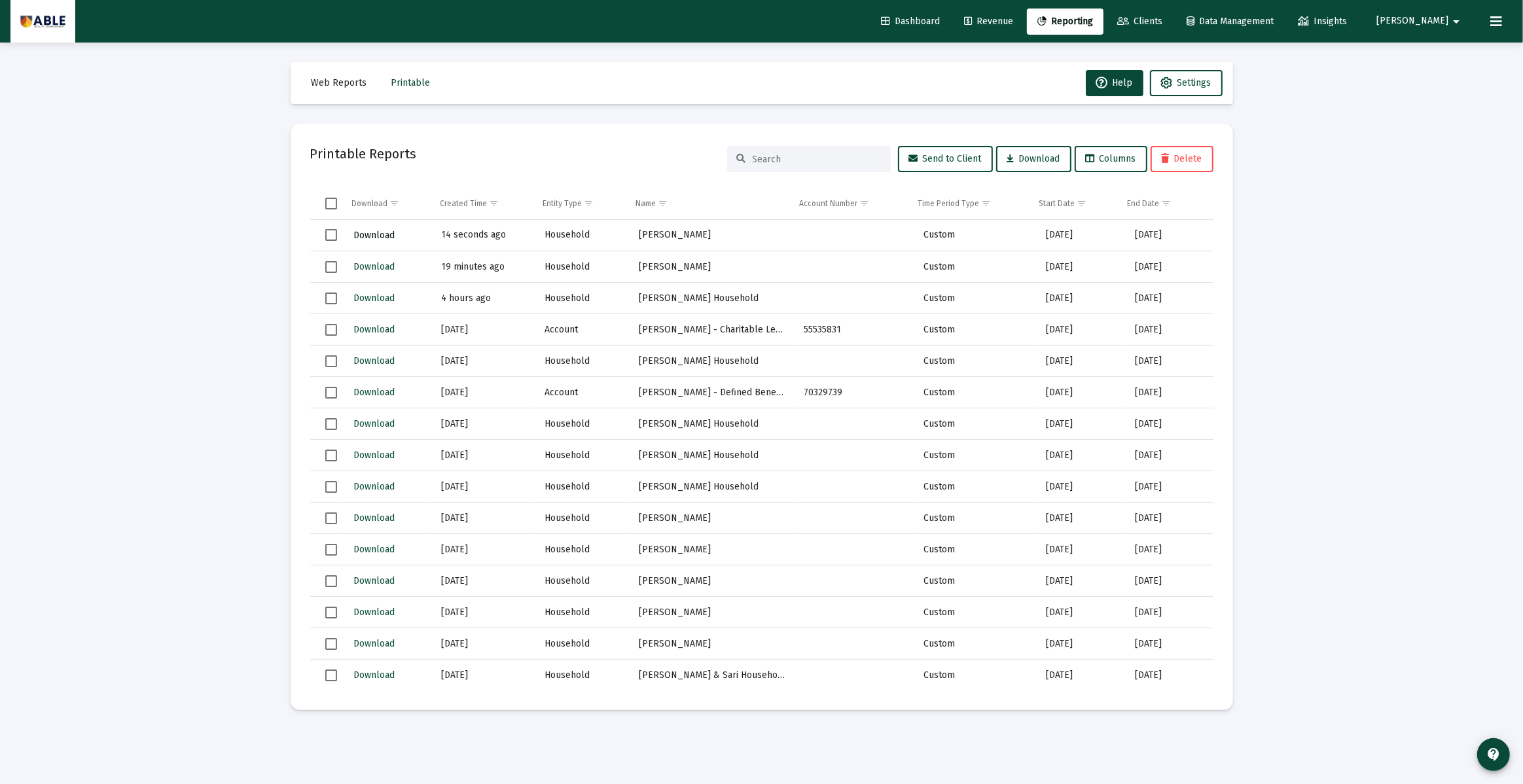
click at [368, 235] on span "Download" at bounding box center [375, 235] width 42 height 11
